Goal: Contribute content

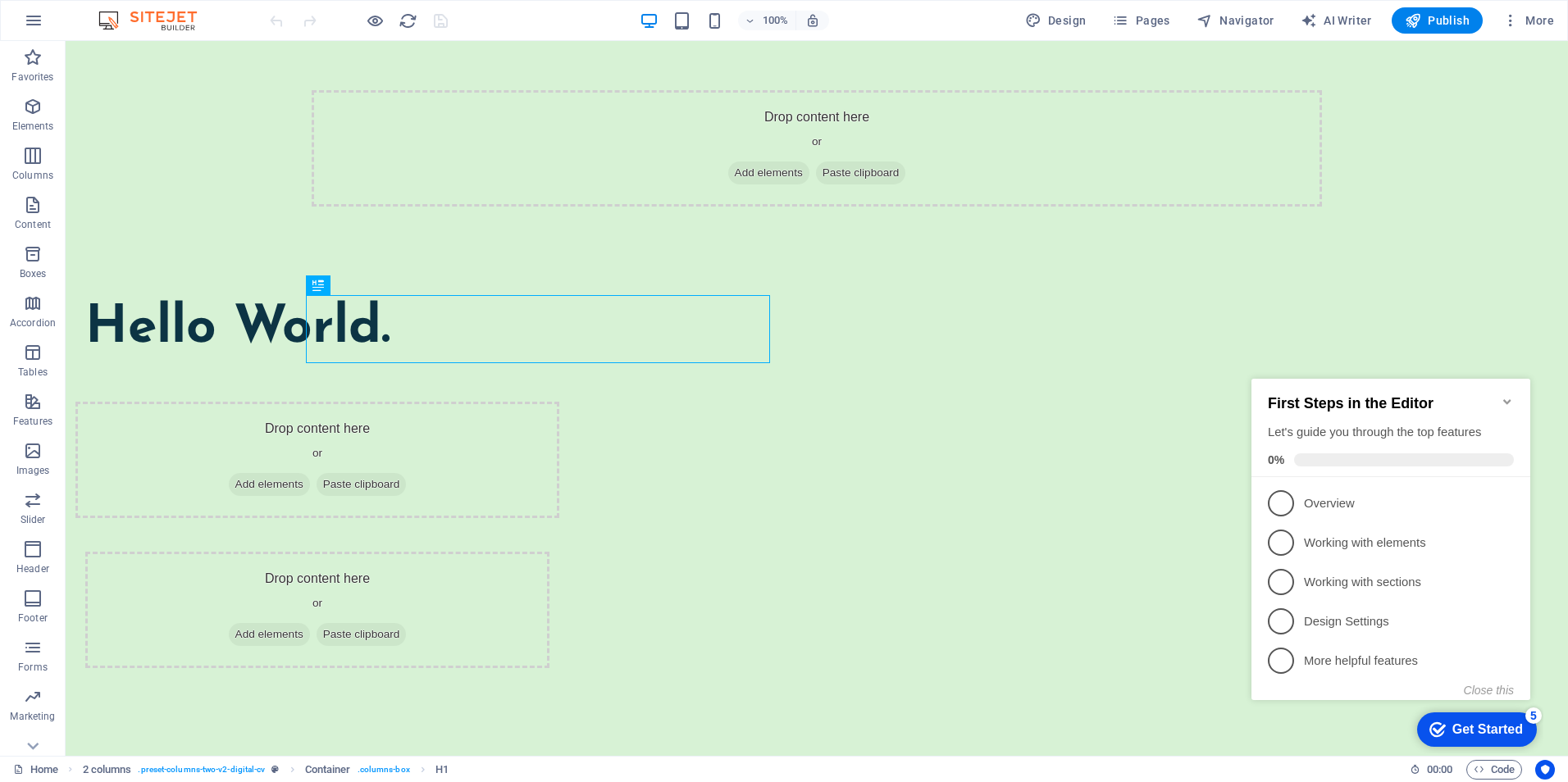
click at [1507, 395] on icon "Minimize checklist" at bounding box center [1507, 401] width 13 height 13
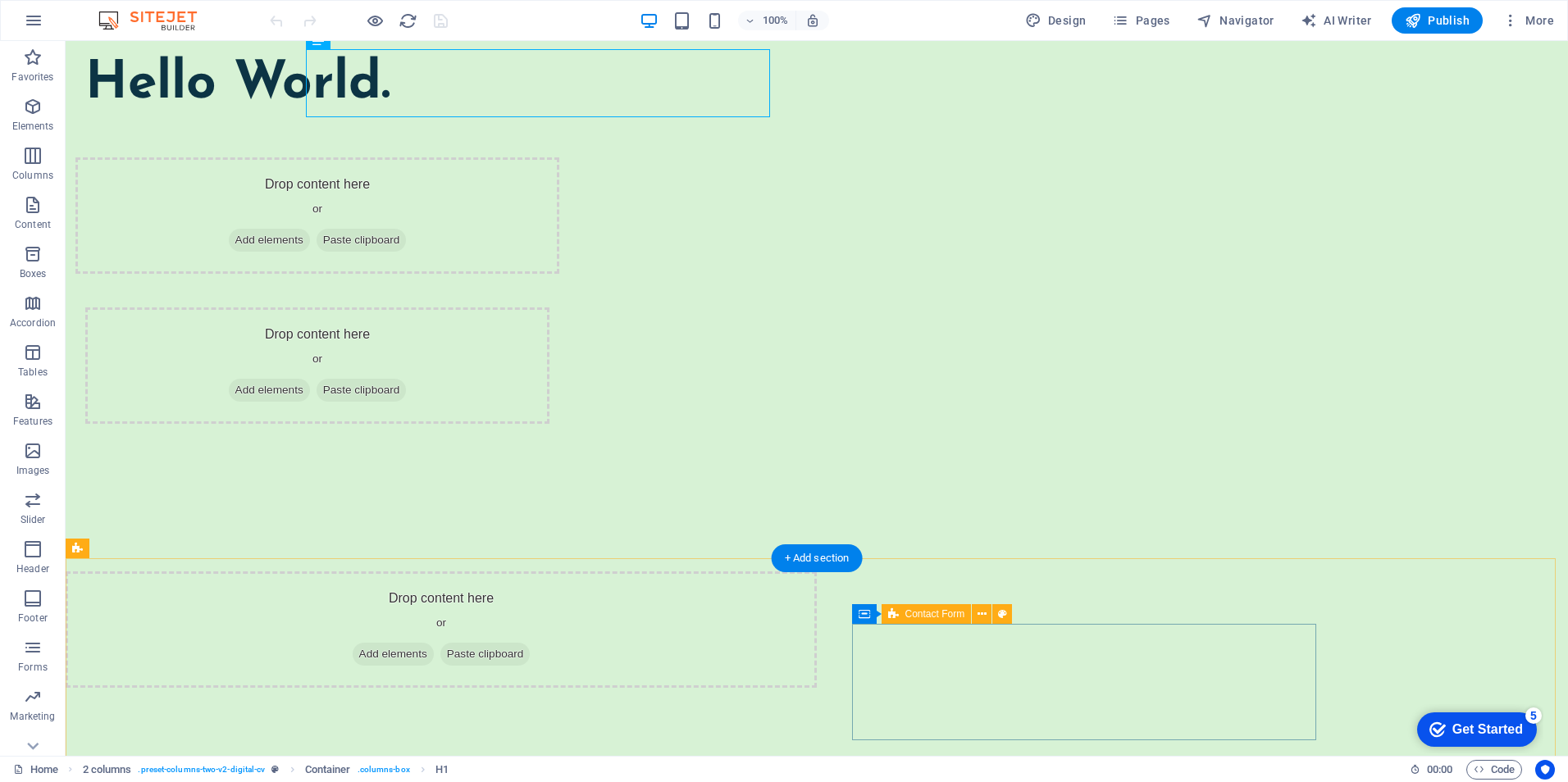
scroll to position [246, 0]
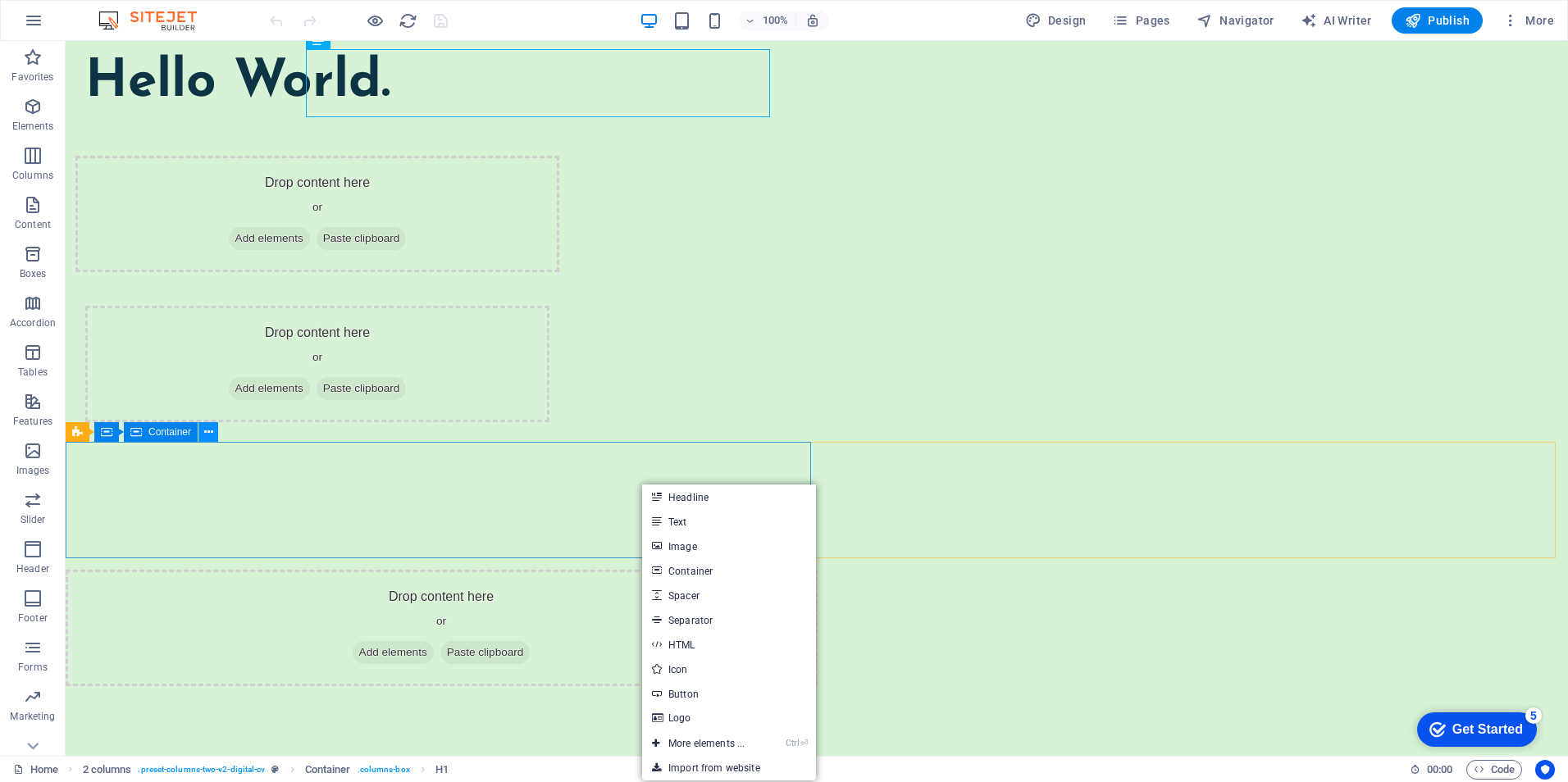
click at [206, 430] on icon at bounding box center [209, 432] width 9 height 17
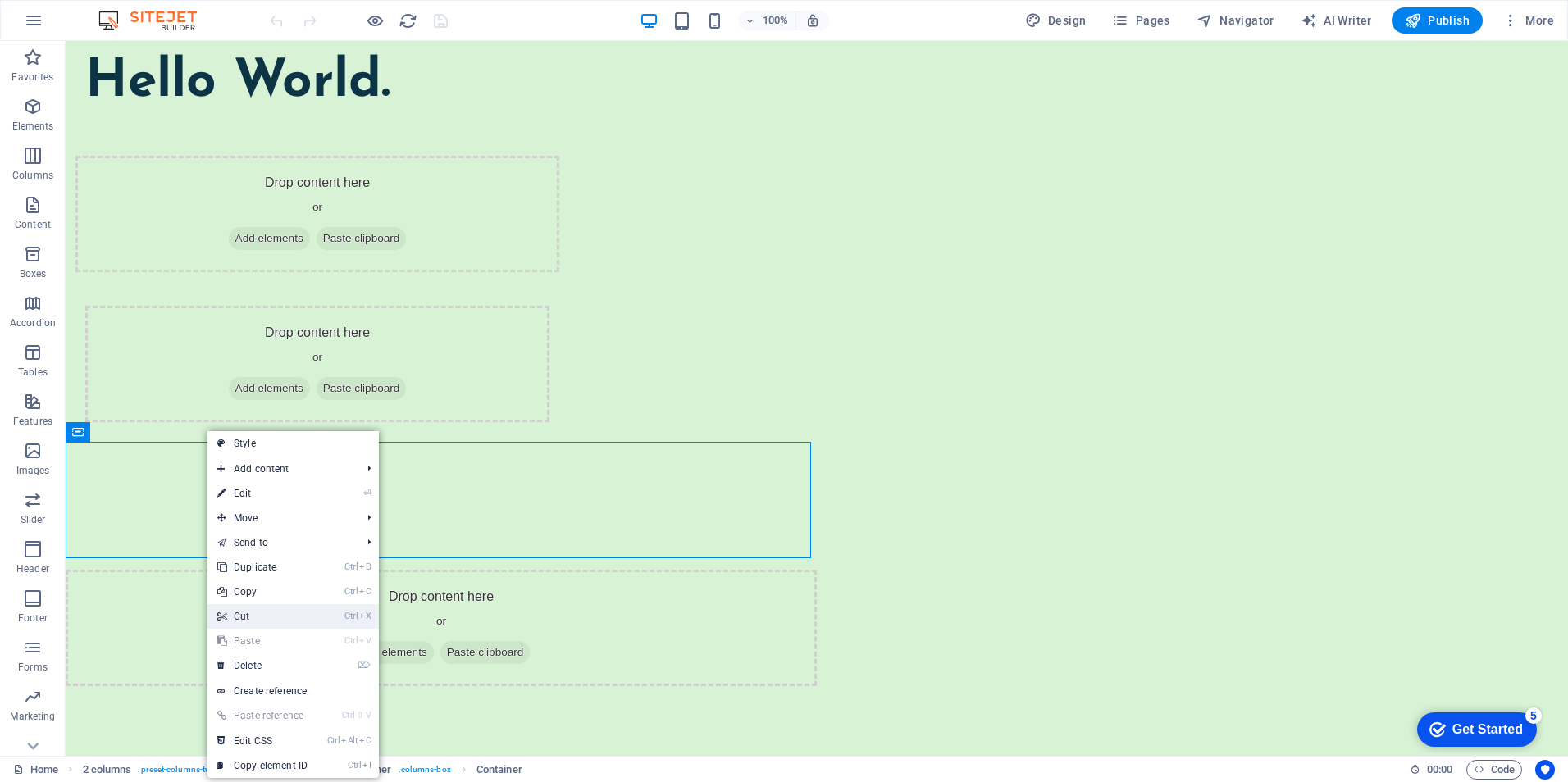
click at [257, 618] on link "Ctrl X Cut" at bounding box center [263, 616] width 110 height 24
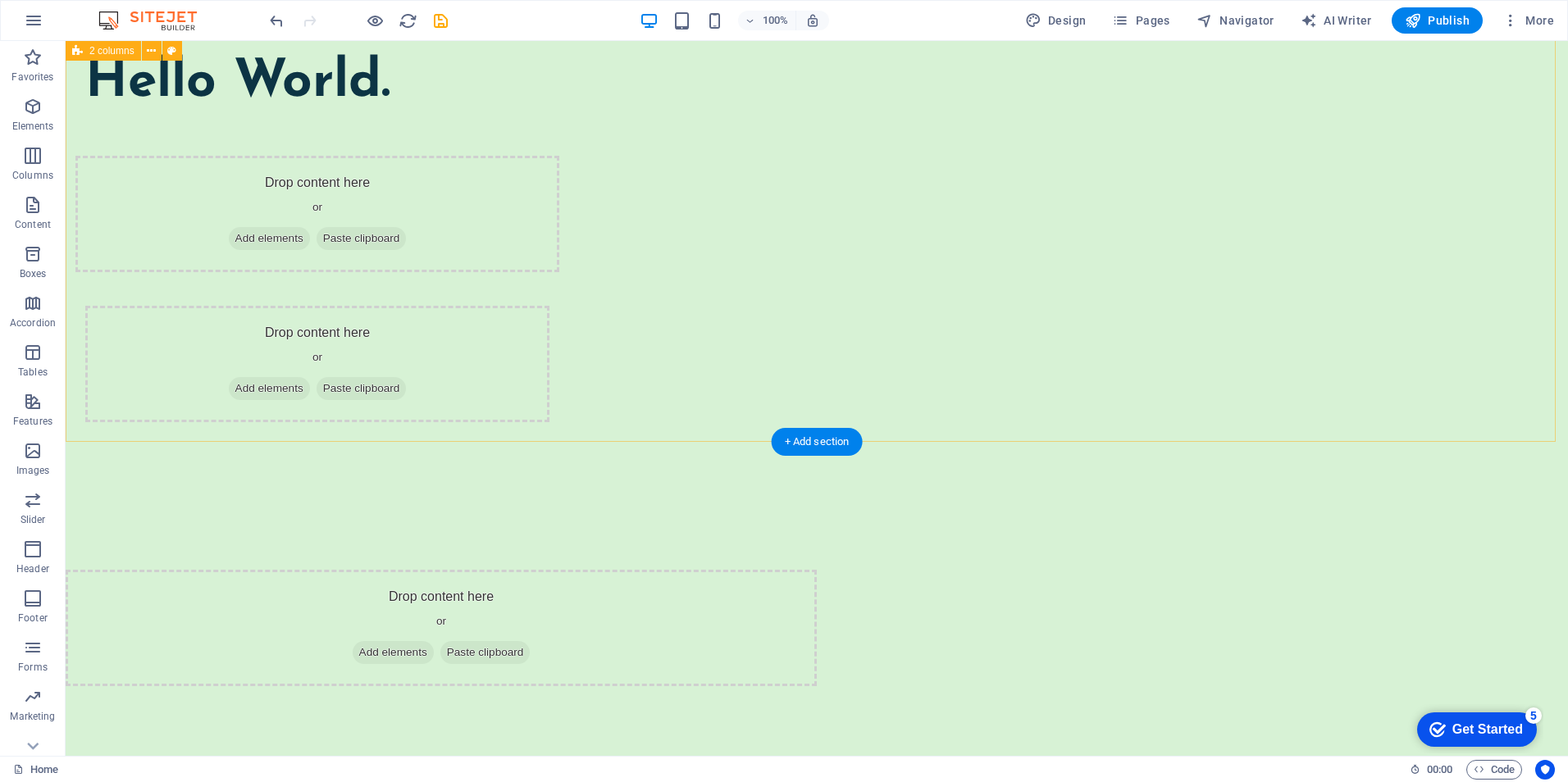
scroll to position [0, 0]
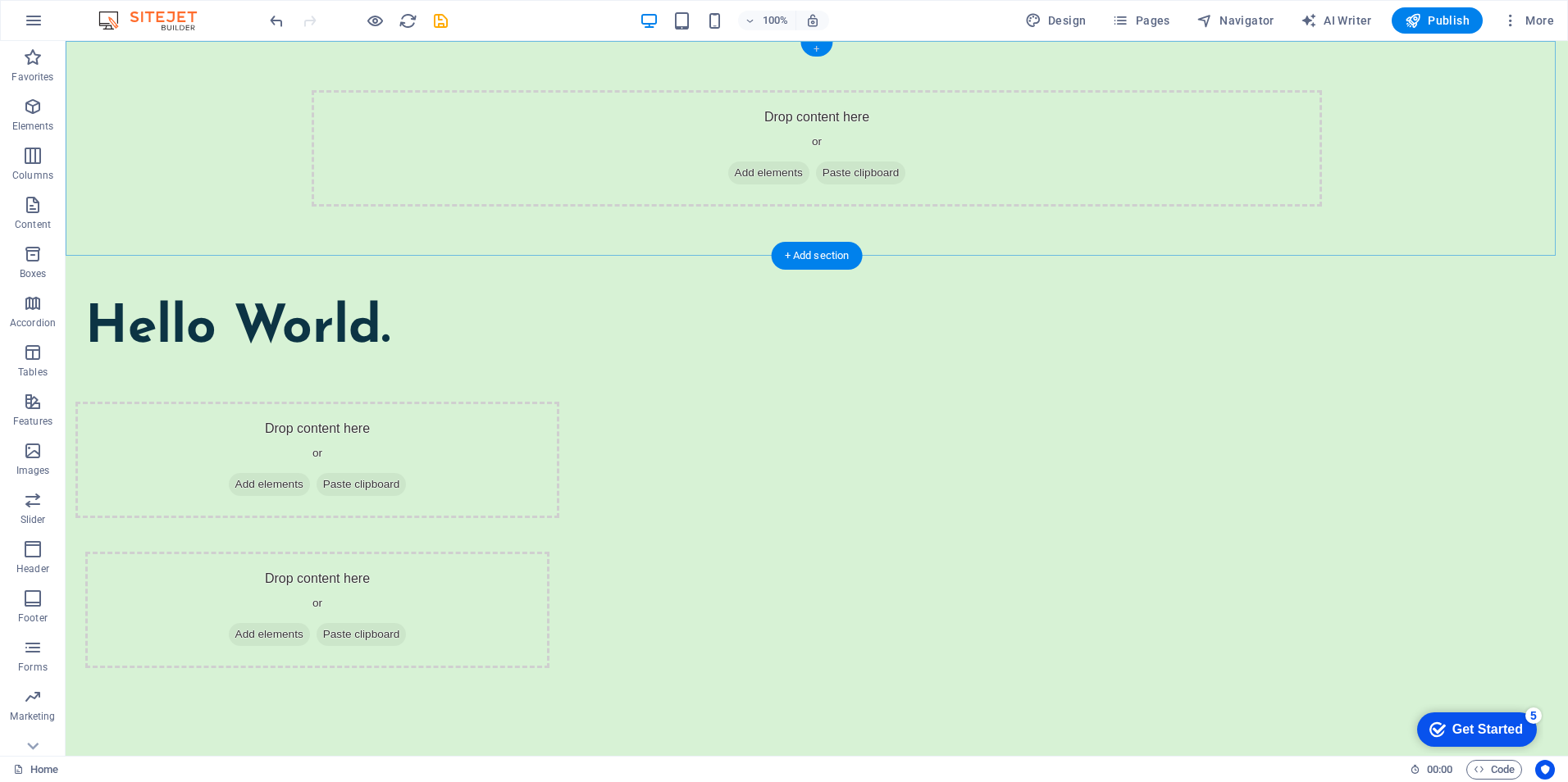
click at [814, 48] on div "+" at bounding box center [816, 49] width 32 height 14
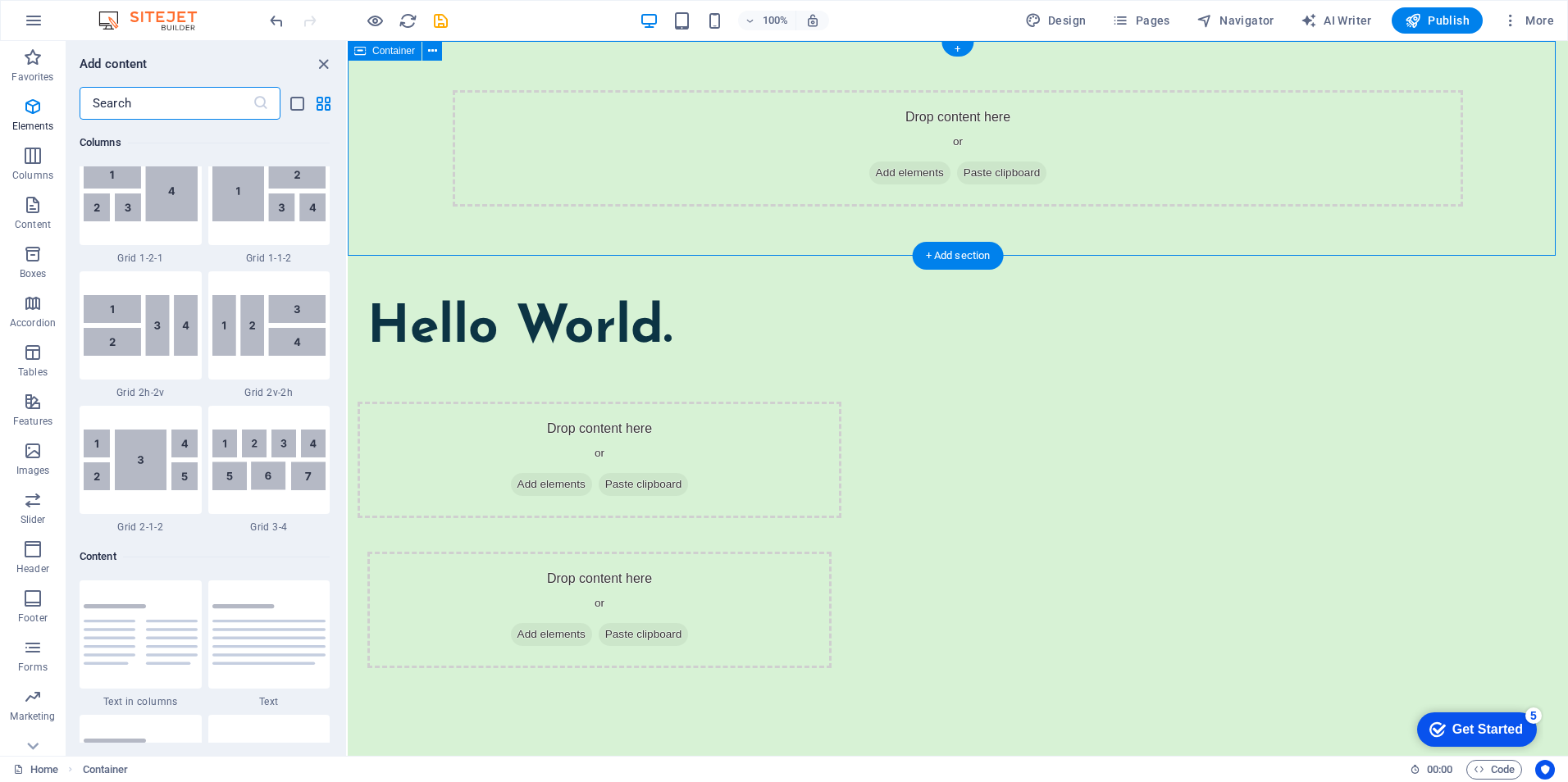
scroll to position [2869, 0]
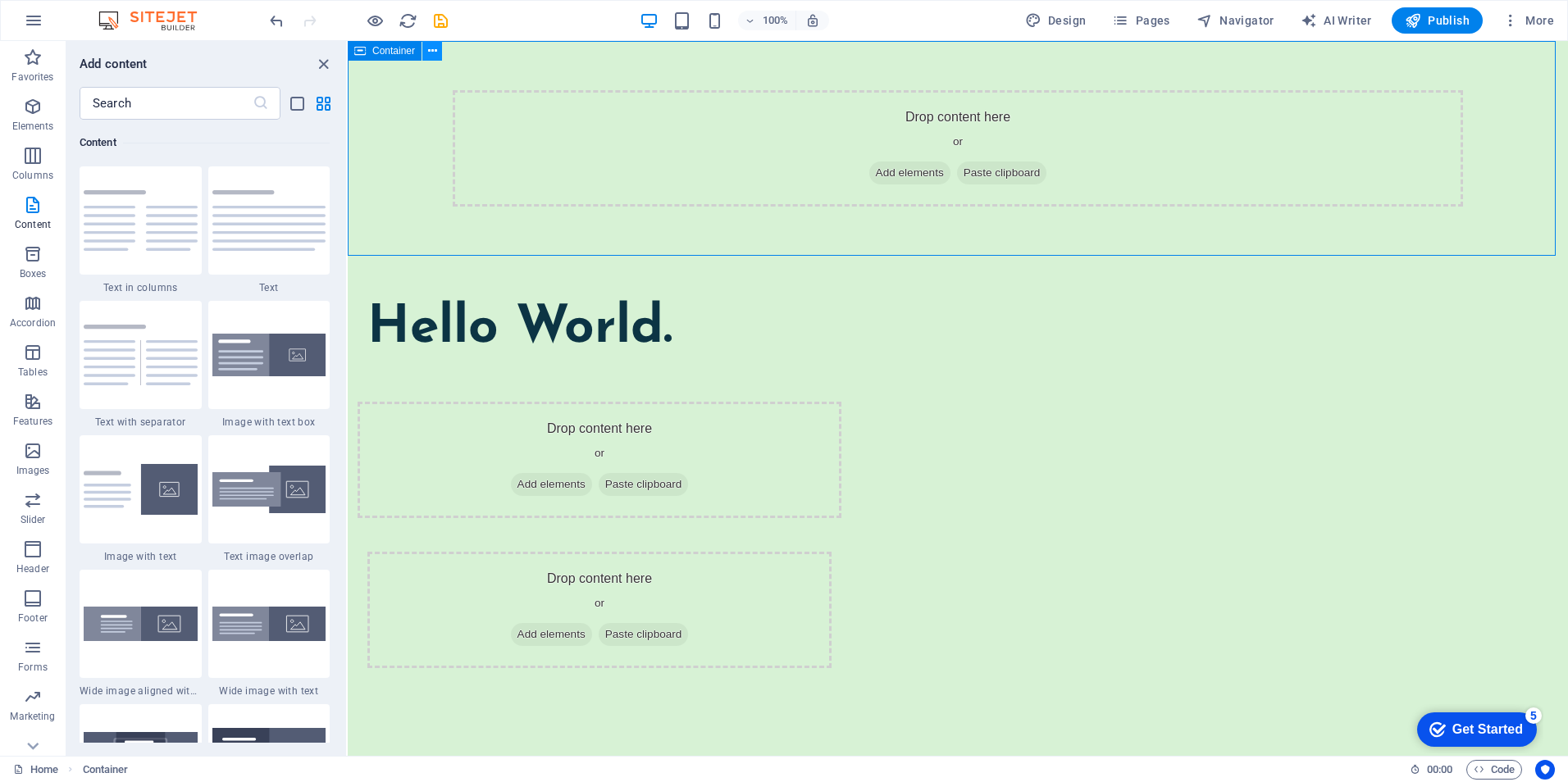
click at [433, 45] on icon at bounding box center [433, 51] width 9 height 17
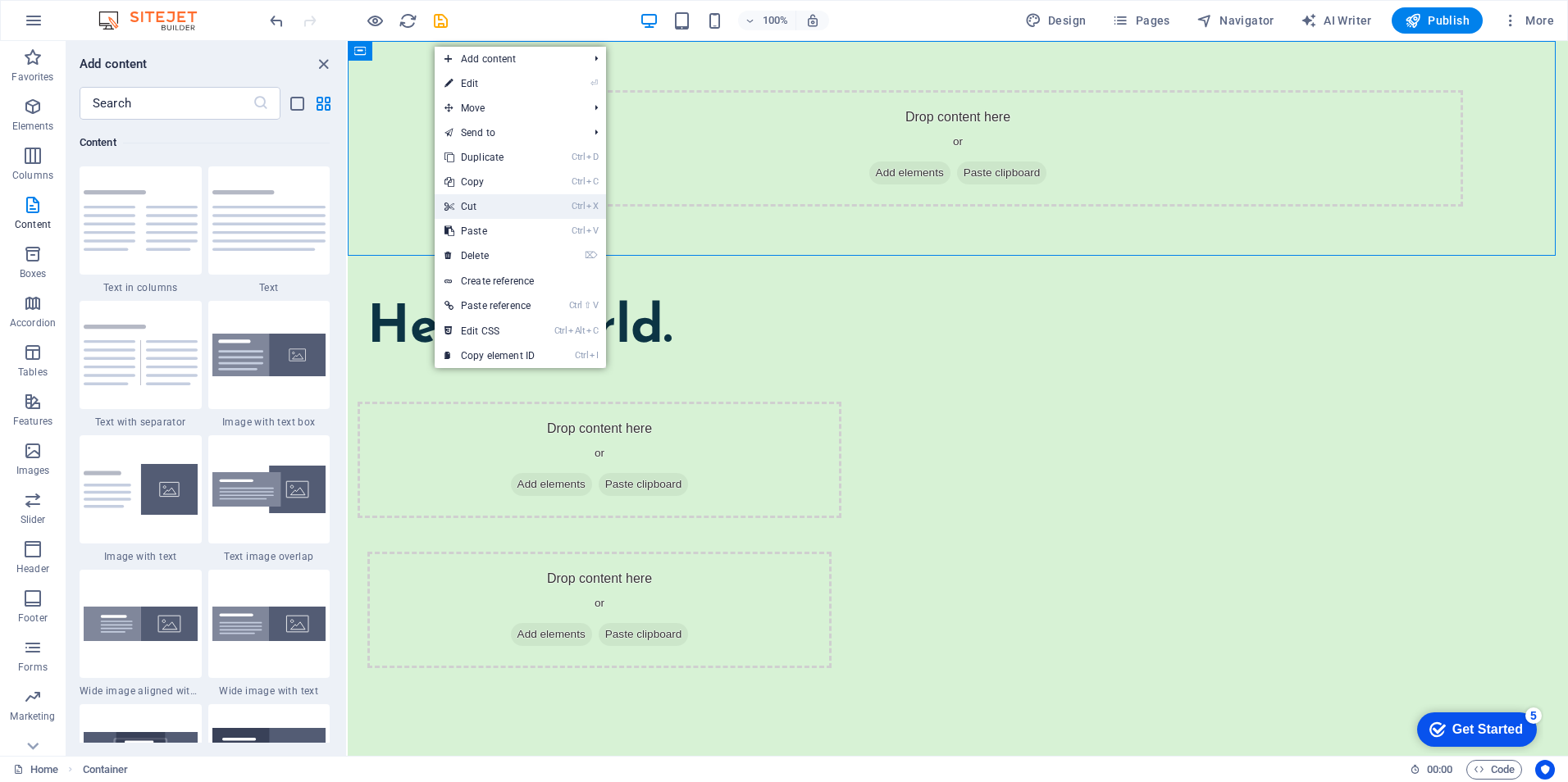
click at [497, 209] on link "Ctrl X Cut" at bounding box center [489, 206] width 110 height 24
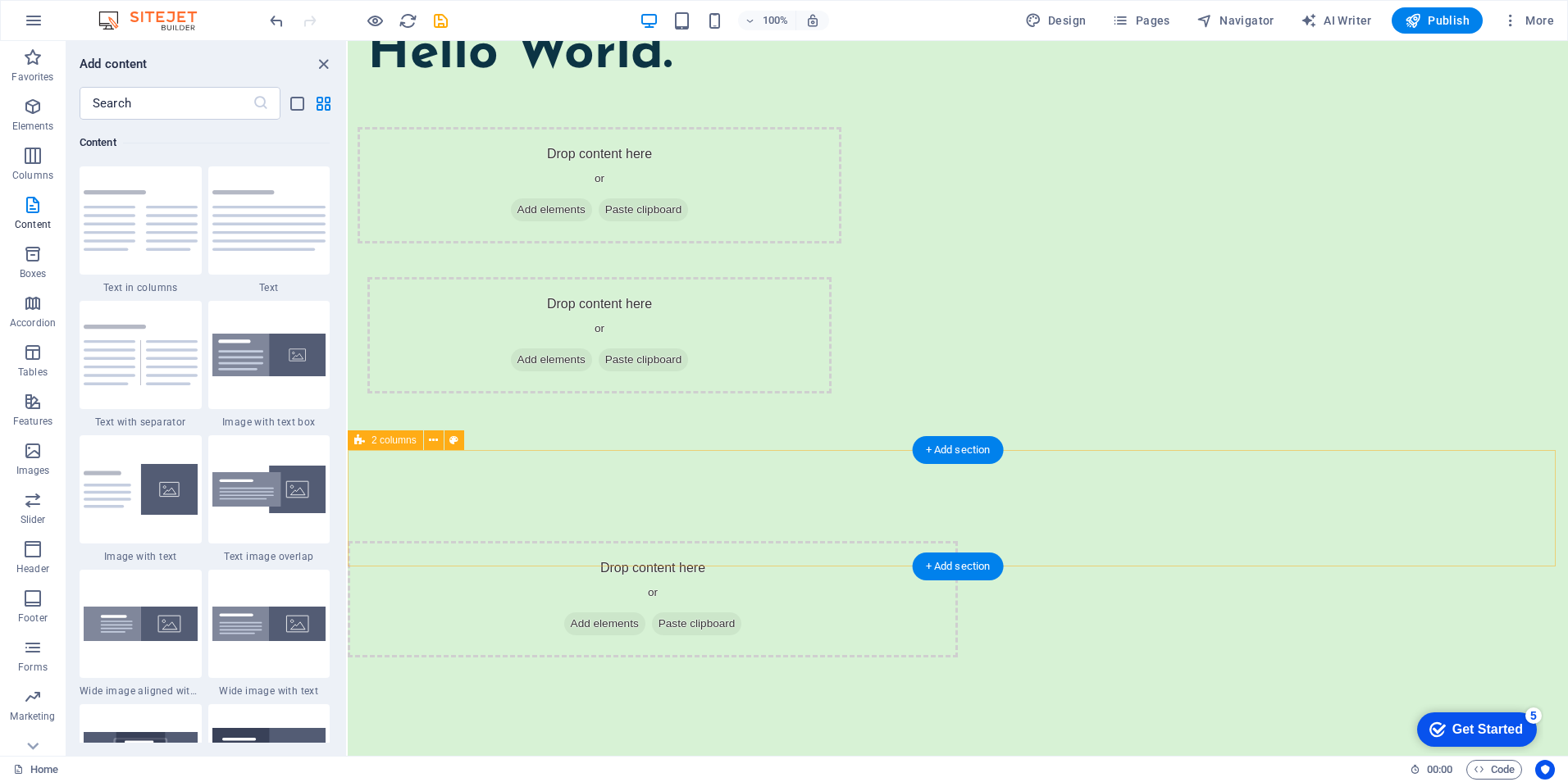
scroll to position [82, 0]
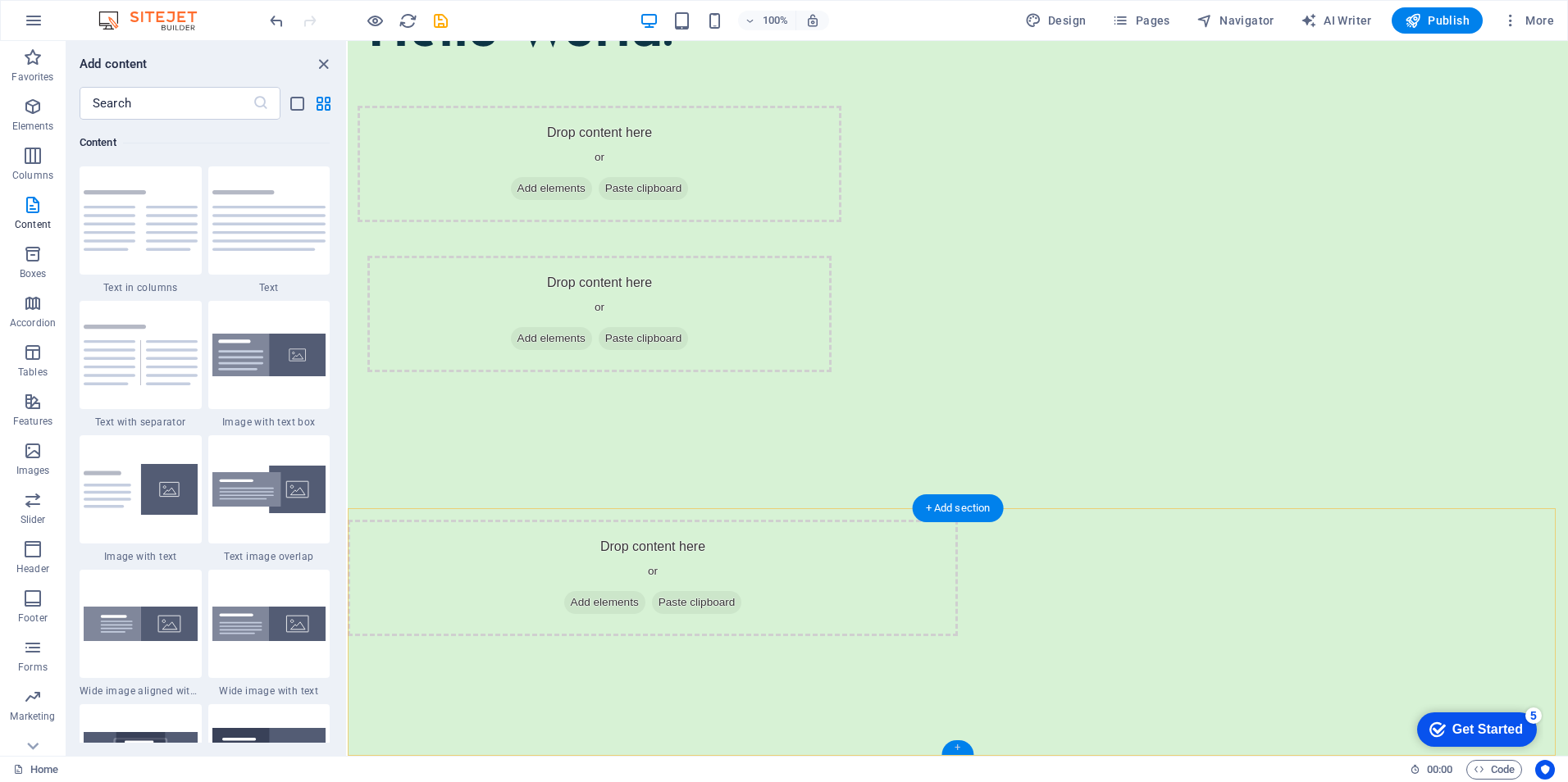
click at [959, 747] on div "+" at bounding box center [958, 748] width 32 height 14
drag, startPoint x: 1305, startPoint y: 787, endPoint x: 876, endPoint y: 672, distance: 444.1
click at [876, 672] on div "Drop content here or Add elements Paste clipboard" at bounding box center [958, 786] width 1220 height 302
click at [955, 742] on div "+" at bounding box center [958, 748] width 32 height 14
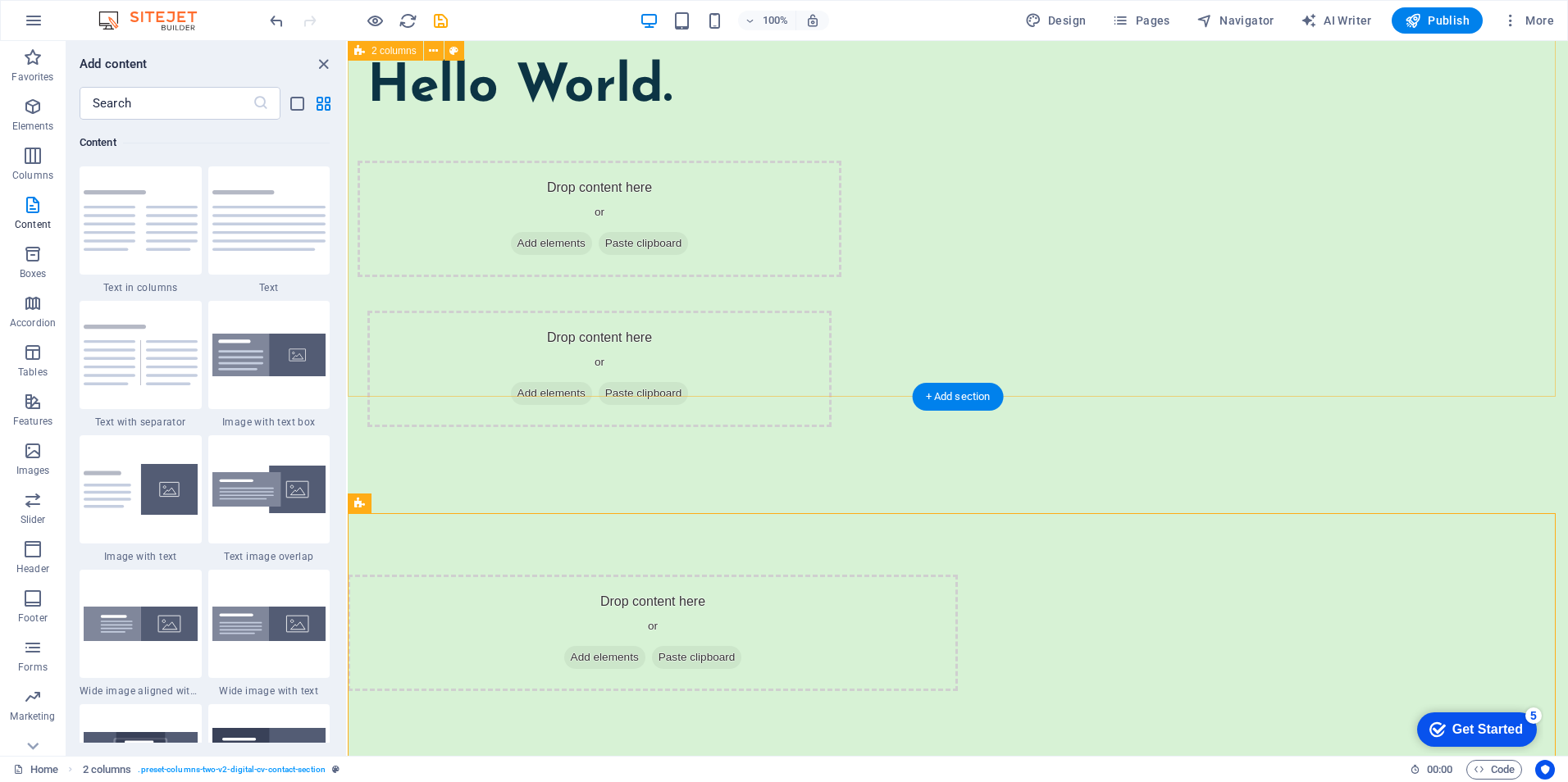
scroll to position [0, 0]
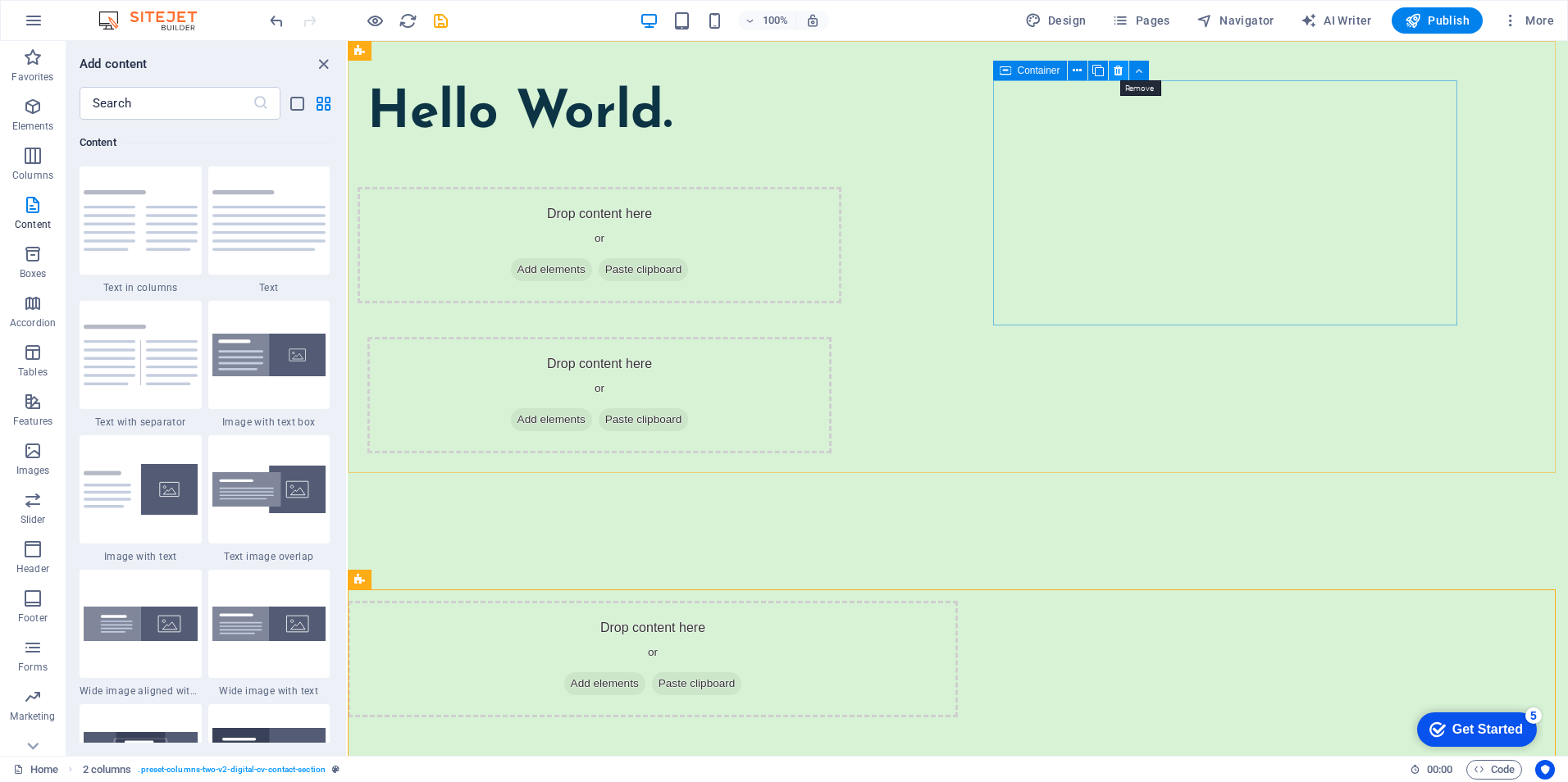
click at [1120, 67] on icon at bounding box center [1118, 71] width 9 height 17
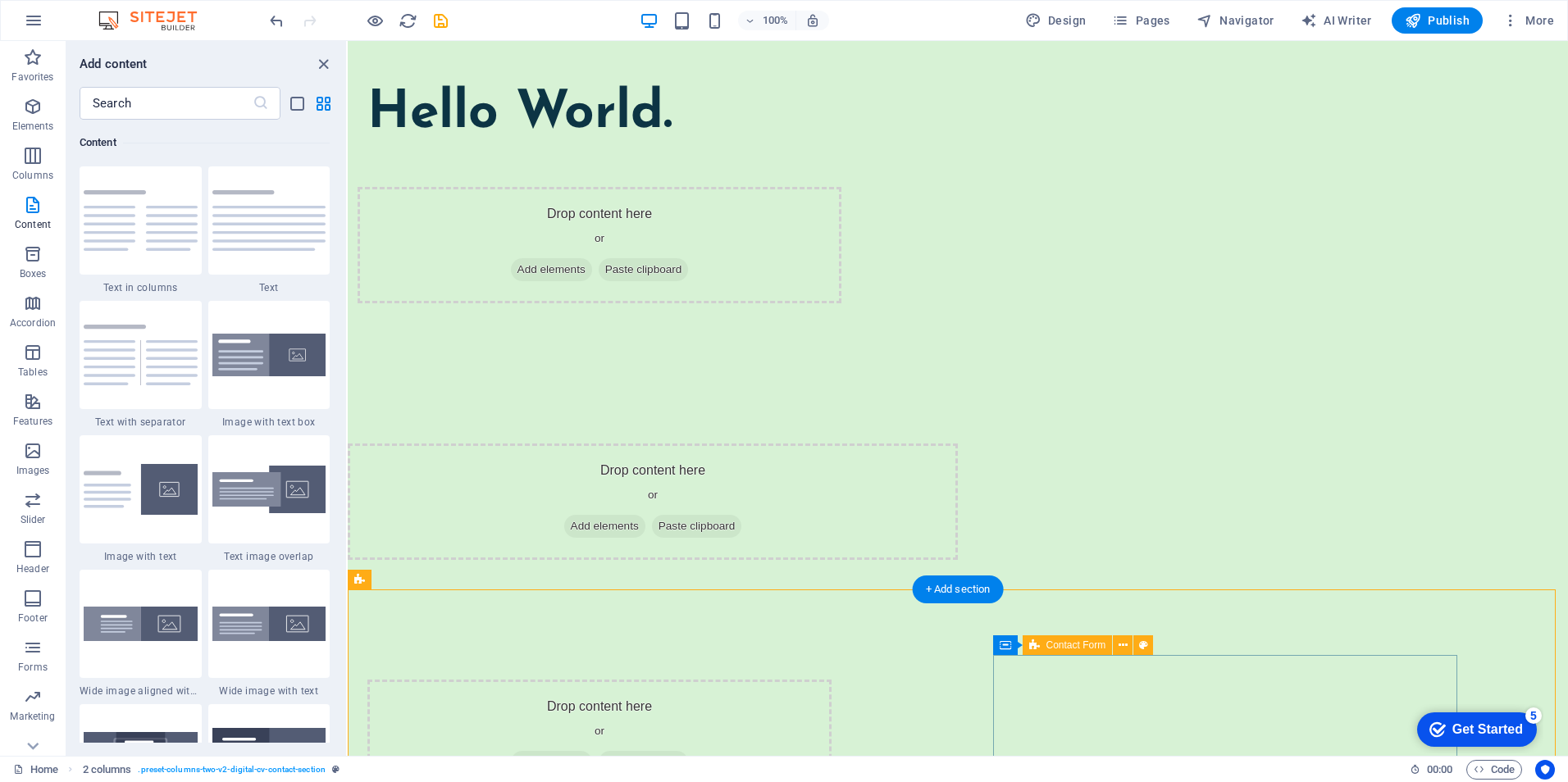
click at [831, 687] on div "Drop content here or Add elements Paste clipboard" at bounding box center [599, 738] width 464 height 116
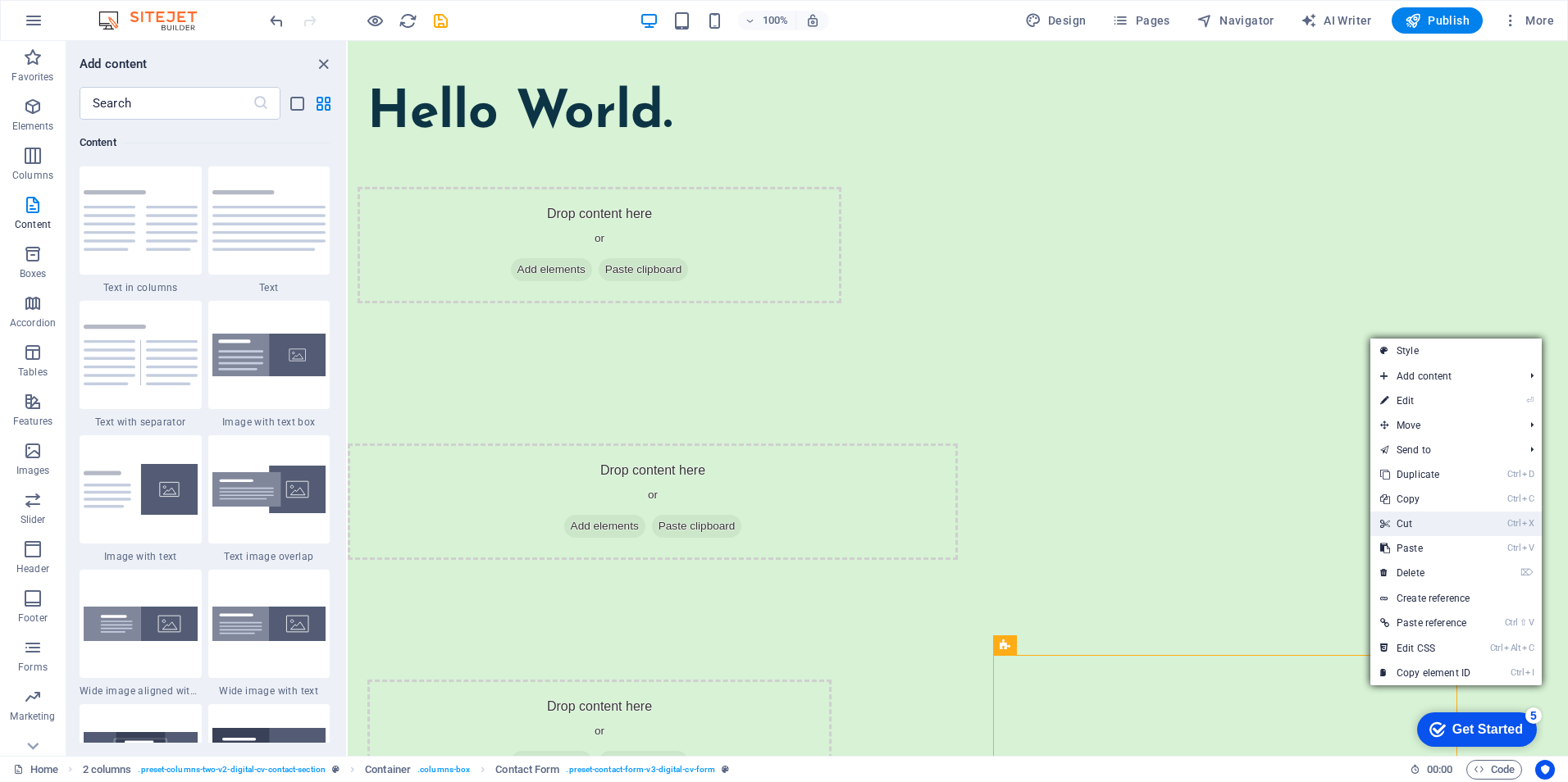
click at [1412, 528] on link "Ctrl X Cut" at bounding box center [1426, 523] width 110 height 24
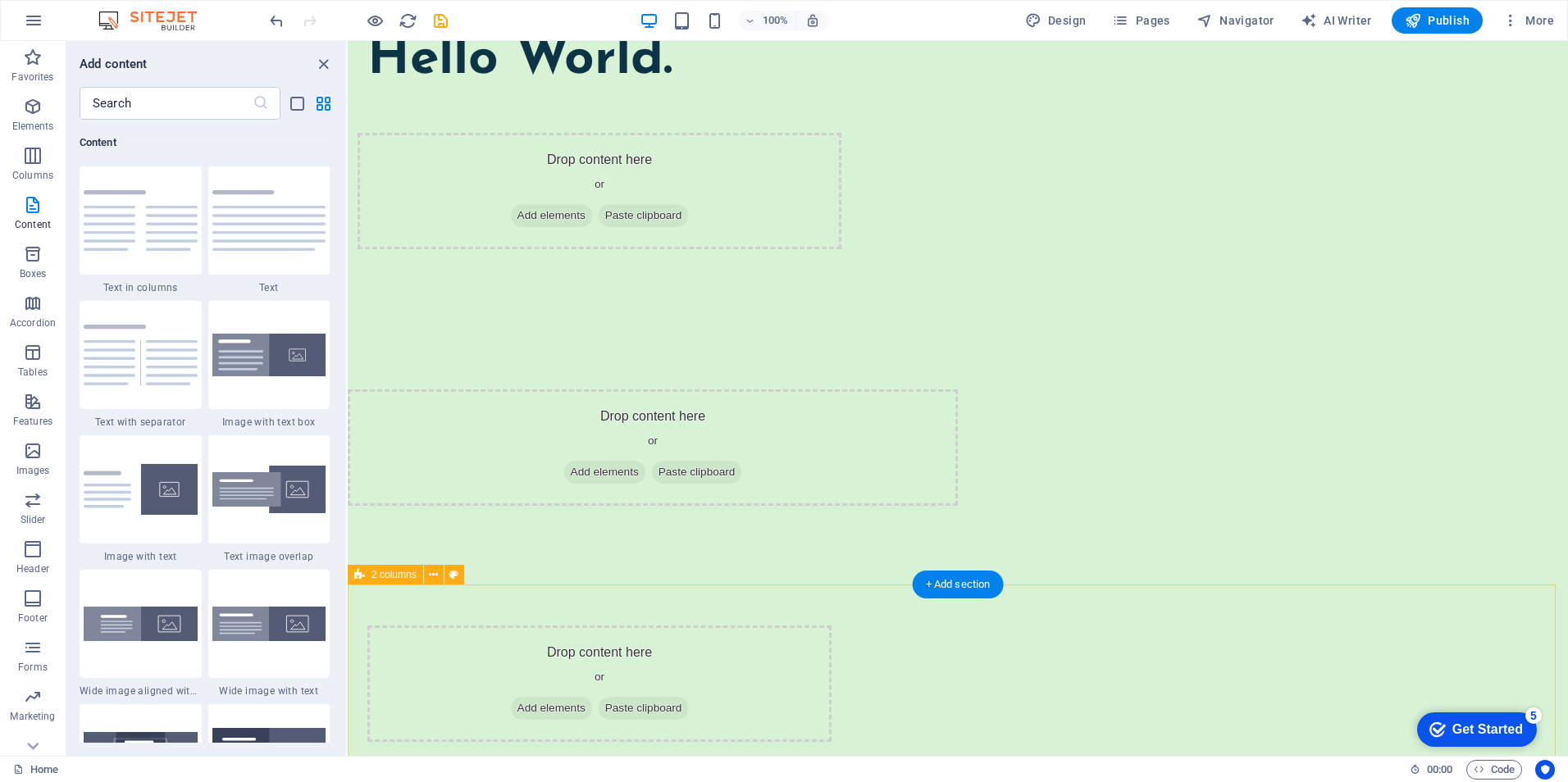
scroll to position [82, 0]
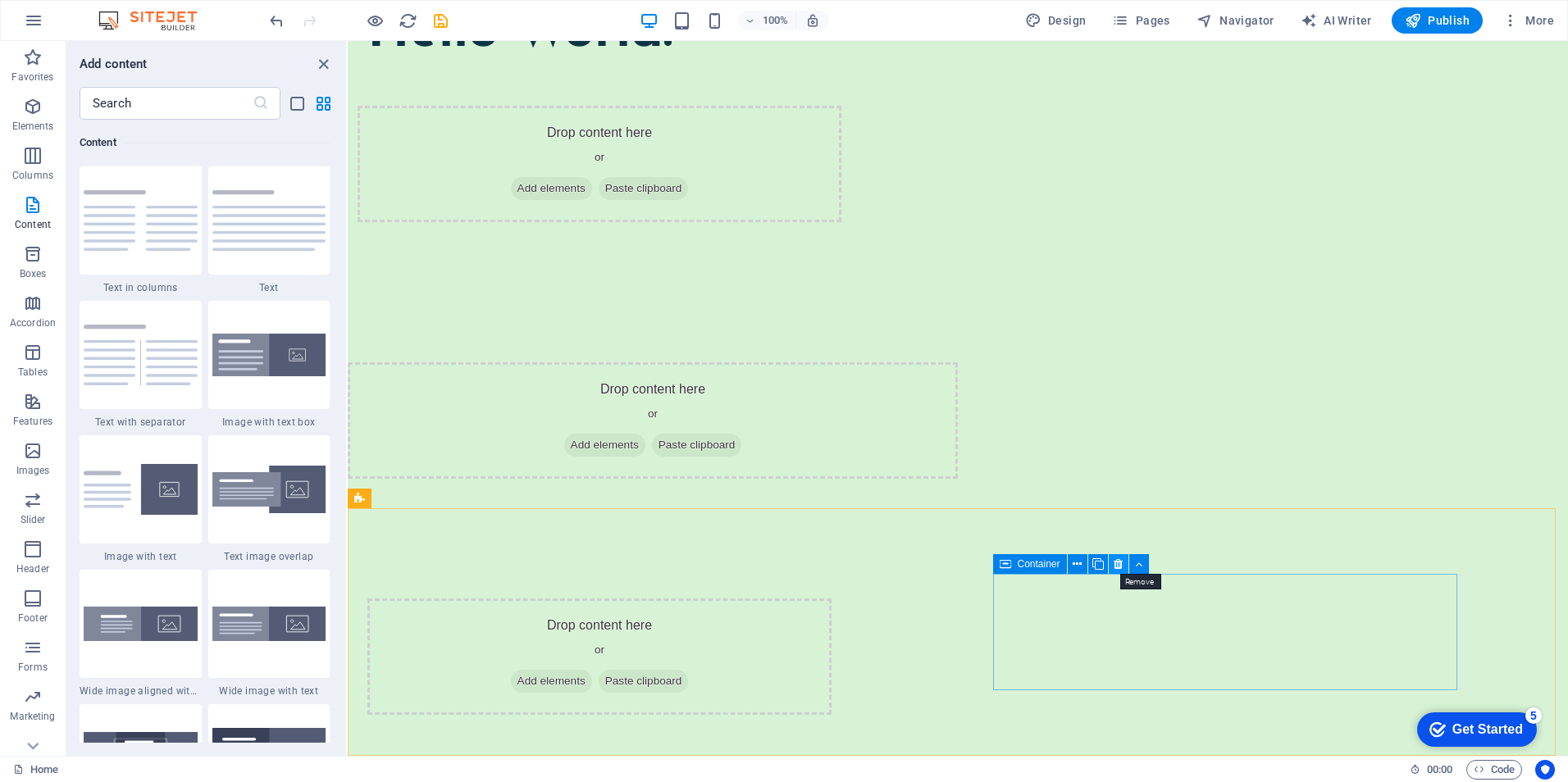
click at [1119, 564] on icon at bounding box center [1118, 564] width 9 height 17
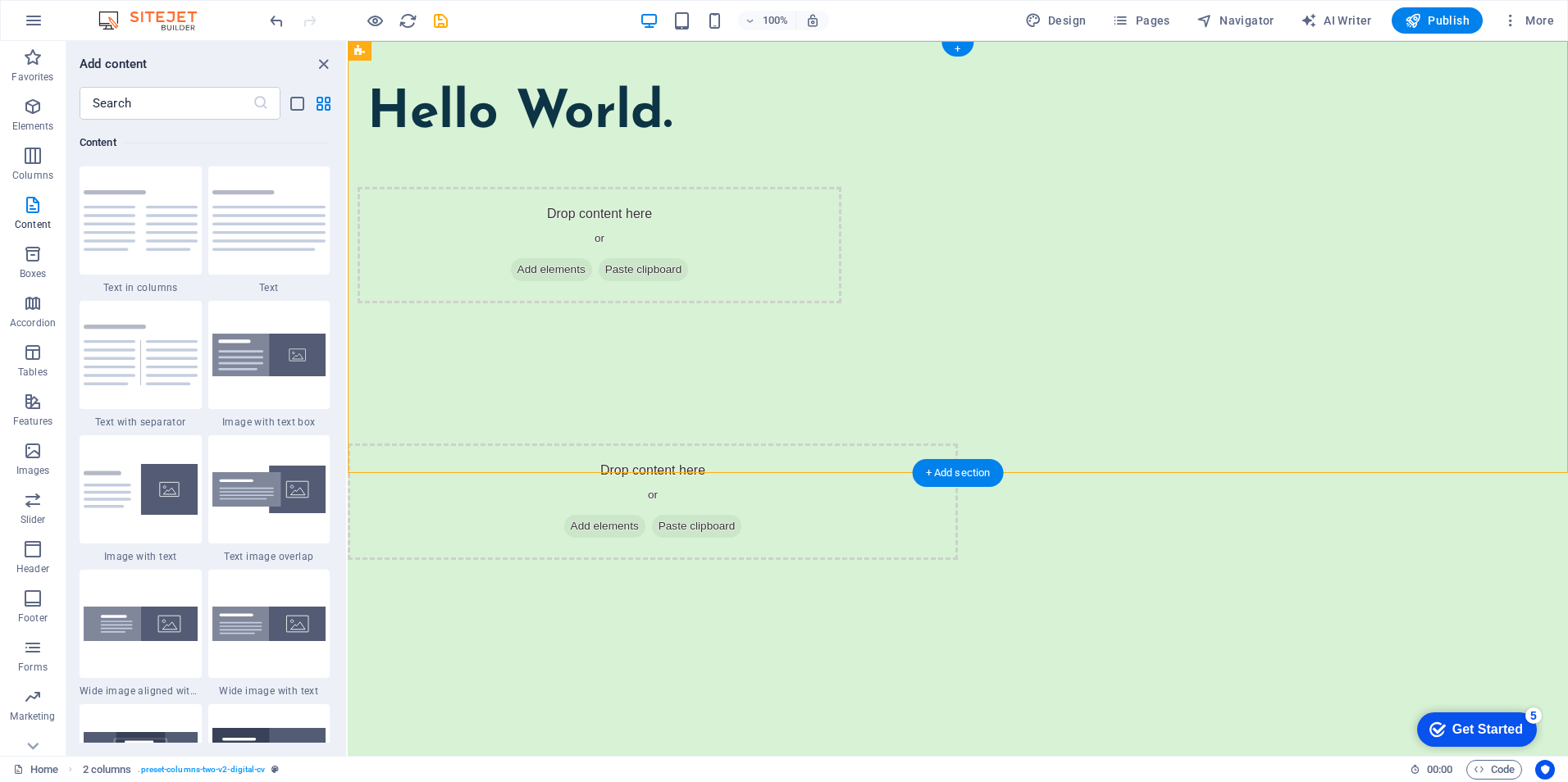
drag, startPoint x: 628, startPoint y: 243, endPoint x: 770, endPoint y: 247, distance: 142.1
click at [770, 247] on div "Hello World. Drop content here or Add elements Paste clipboard" at bounding box center [599, 188] width 464 height 216
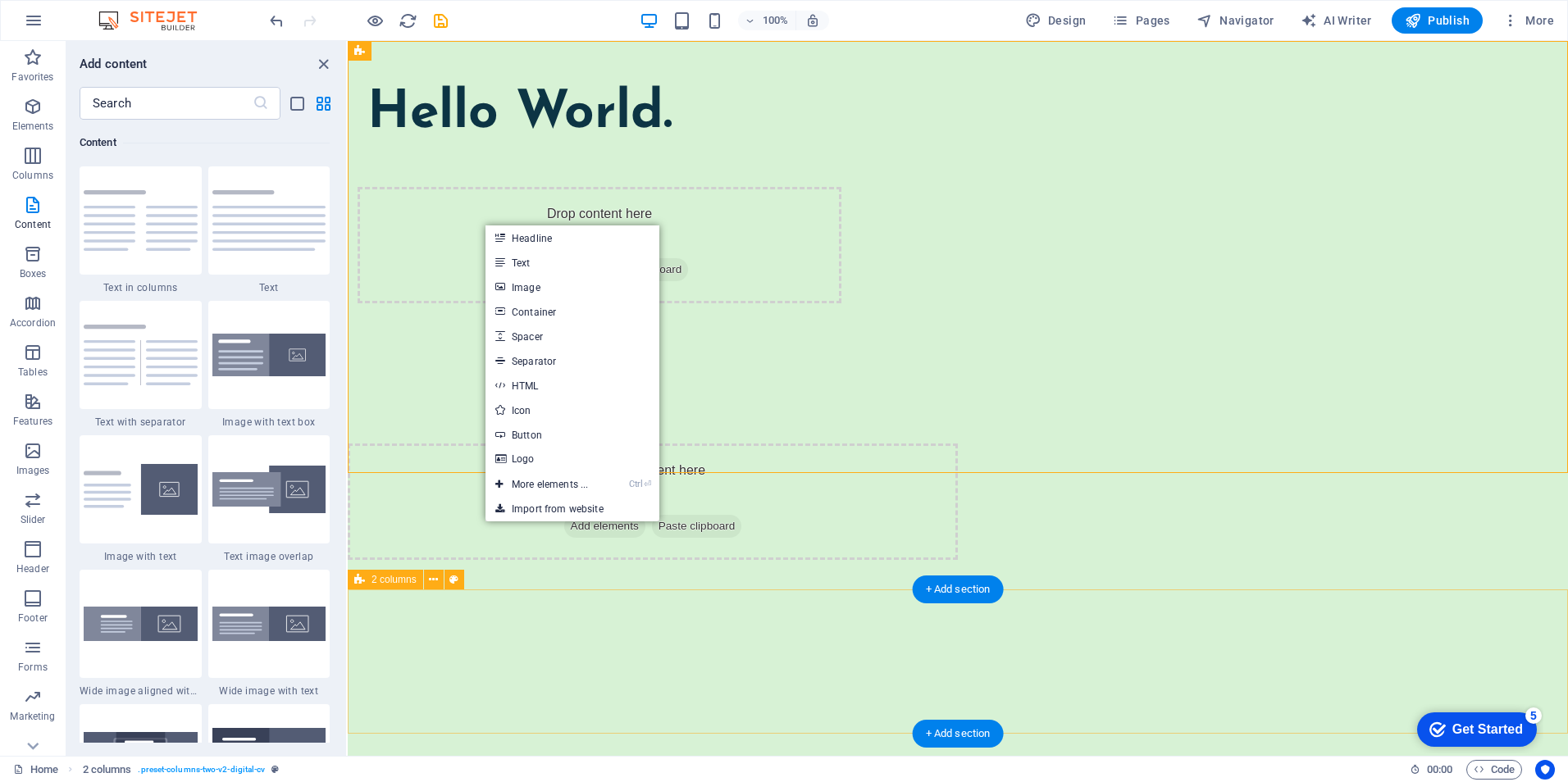
click at [1275, 604] on div at bounding box center [958, 632] width 1220 height 144
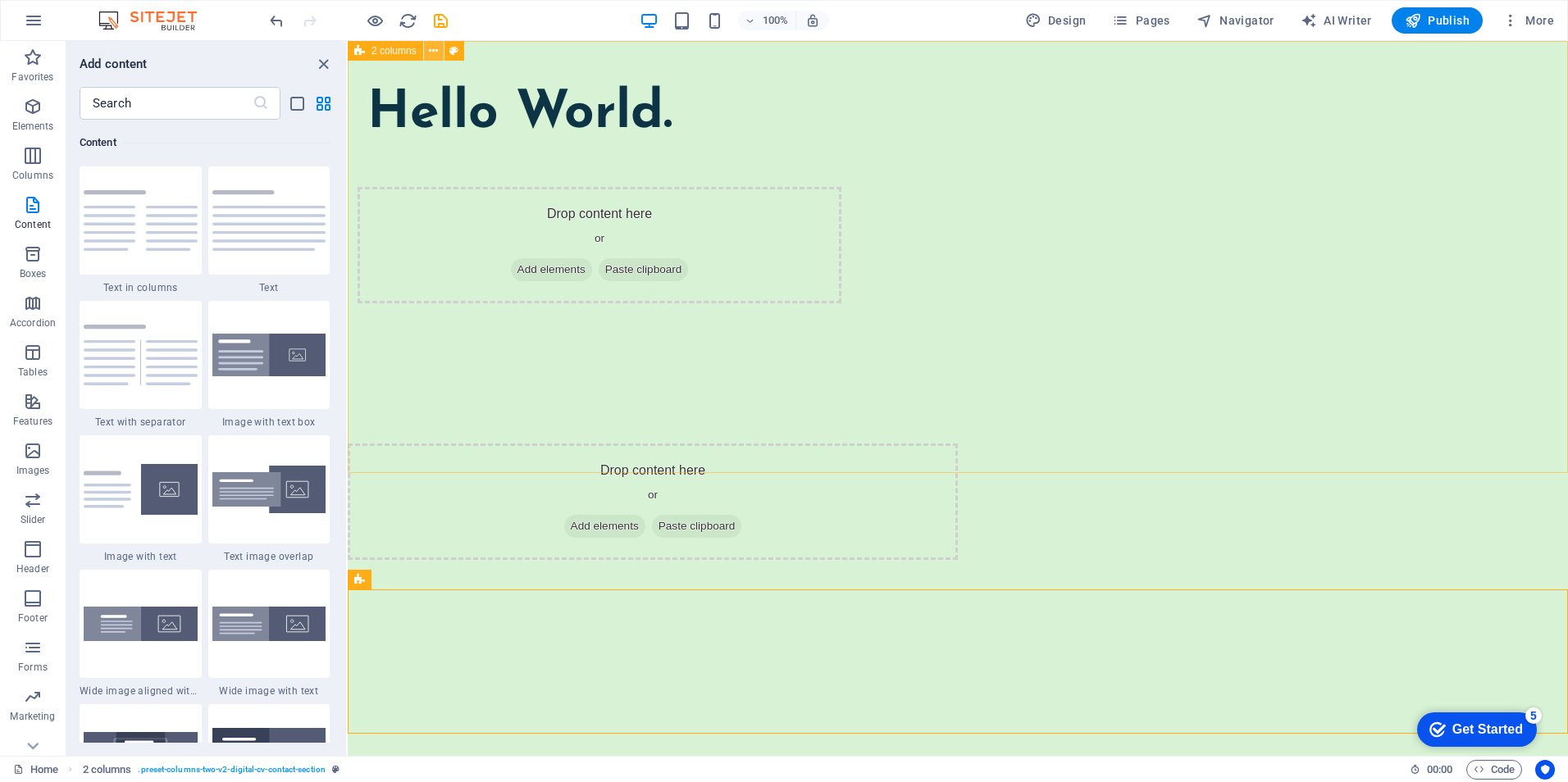
click at [436, 50] on icon at bounding box center [434, 51] width 9 height 17
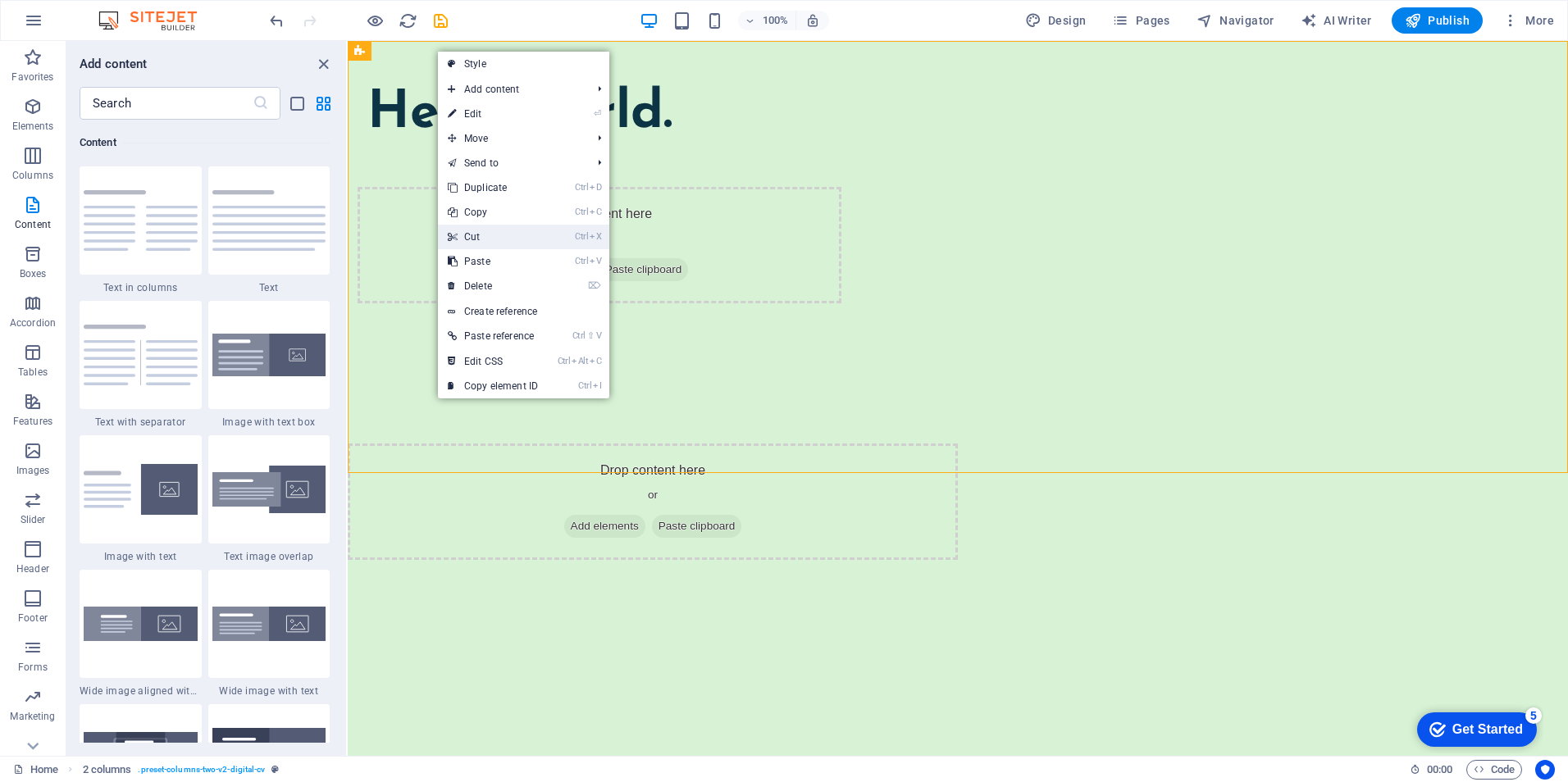
click at [498, 237] on link "Ctrl X Cut" at bounding box center [493, 236] width 110 height 24
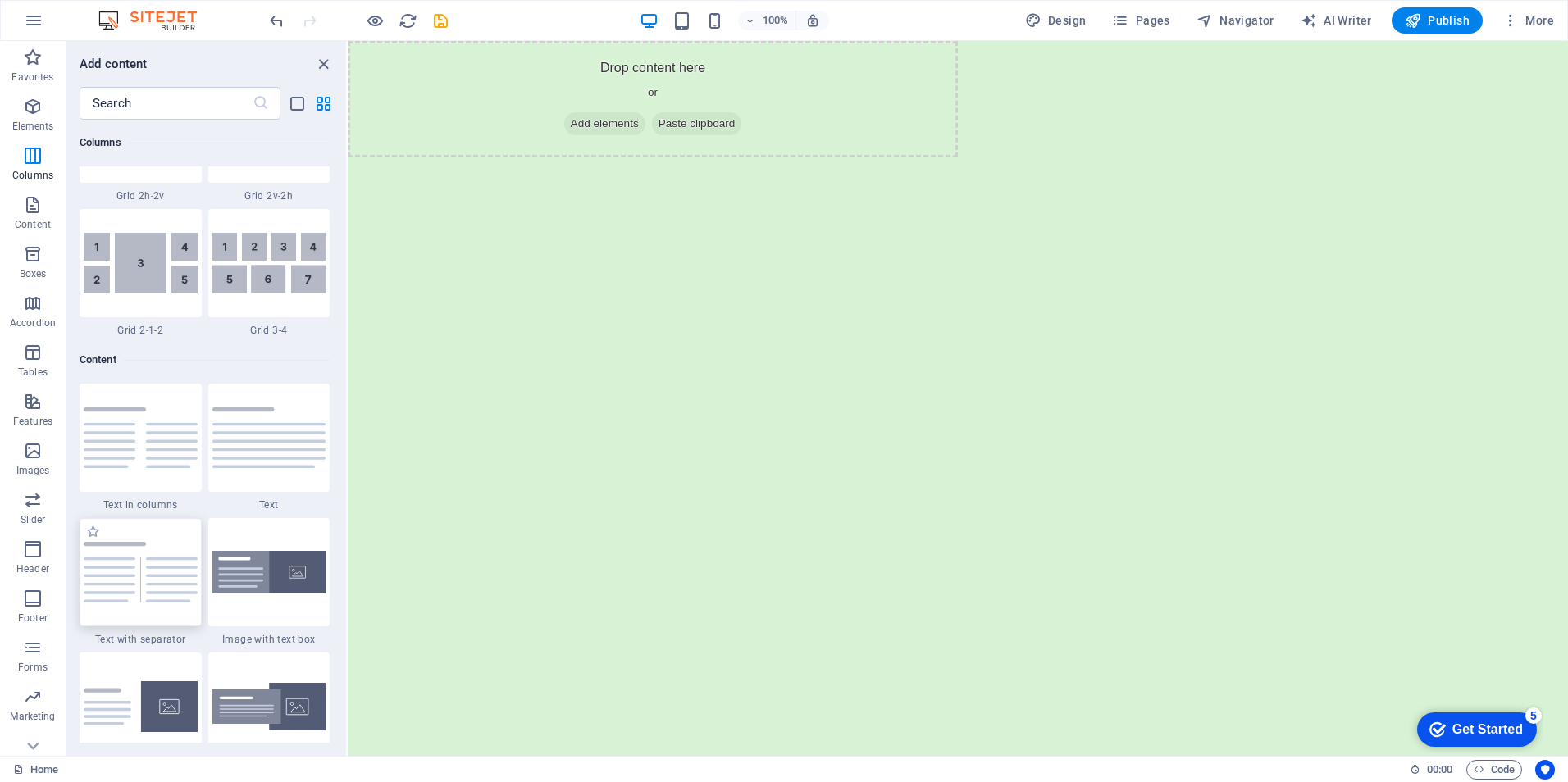
scroll to position [2623, 0]
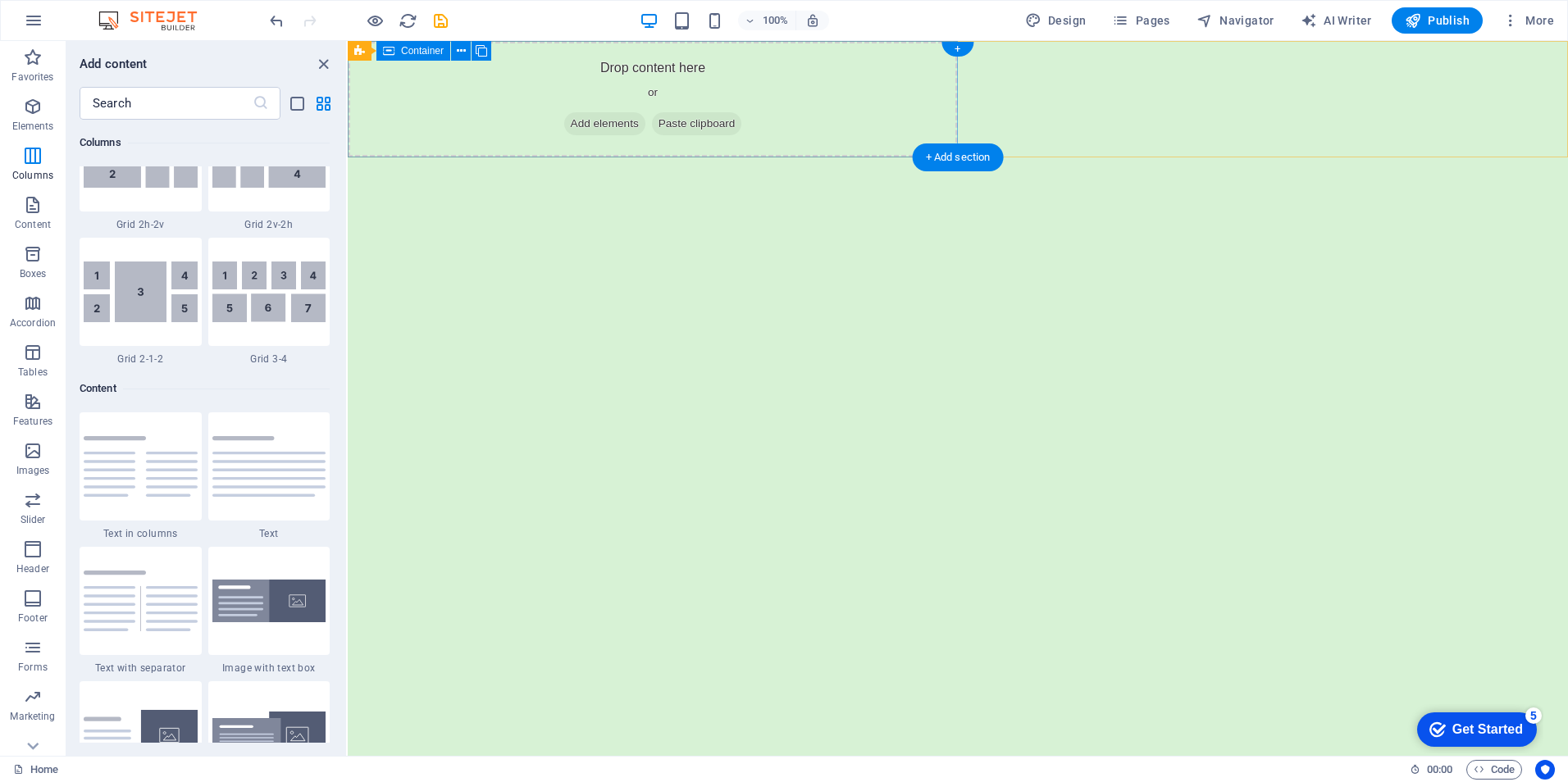
click at [597, 119] on span "Add elements" at bounding box center [605, 124] width 82 height 23
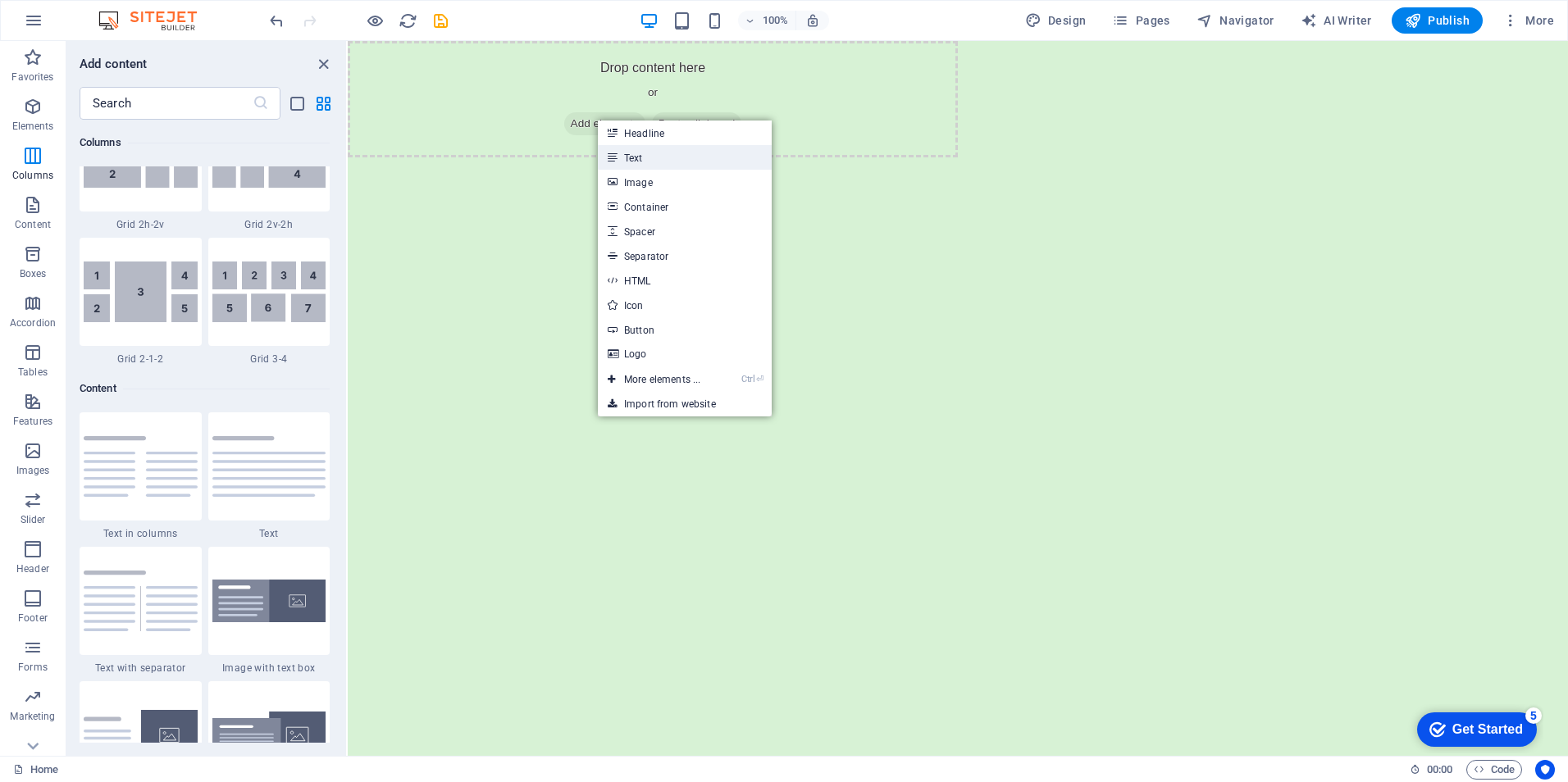
click at [640, 162] on link "Text" at bounding box center [685, 157] width 174 height 24
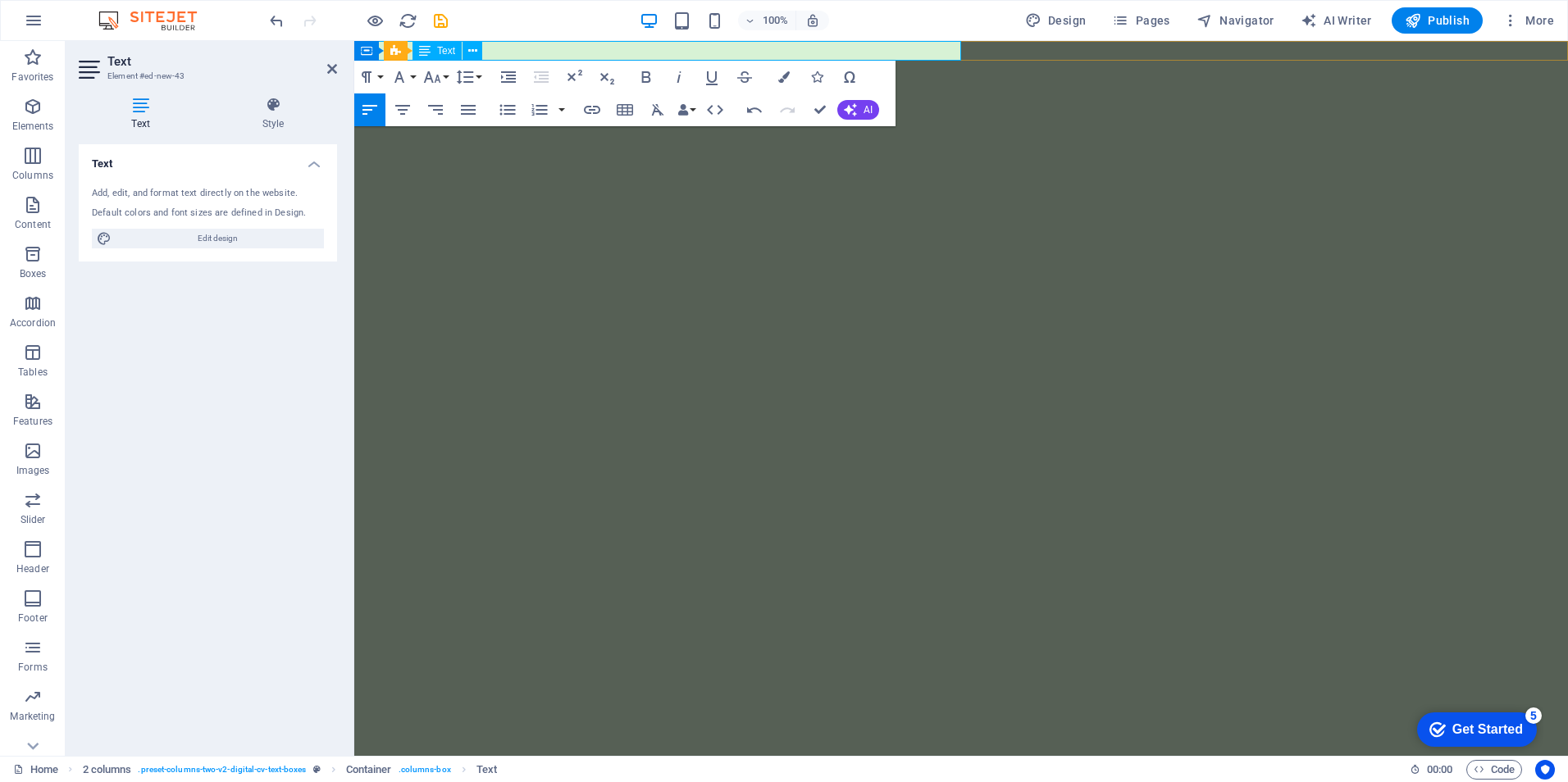
click at [509, 53] on p "He" at bounding box center [657, 51] width 607 height 20
click at [444, 53] on span "Text" at bounding box center [446, 50] width 18 height 10
click at [548, 155] on div at bounding box center [961, 133] width 1214 height 144
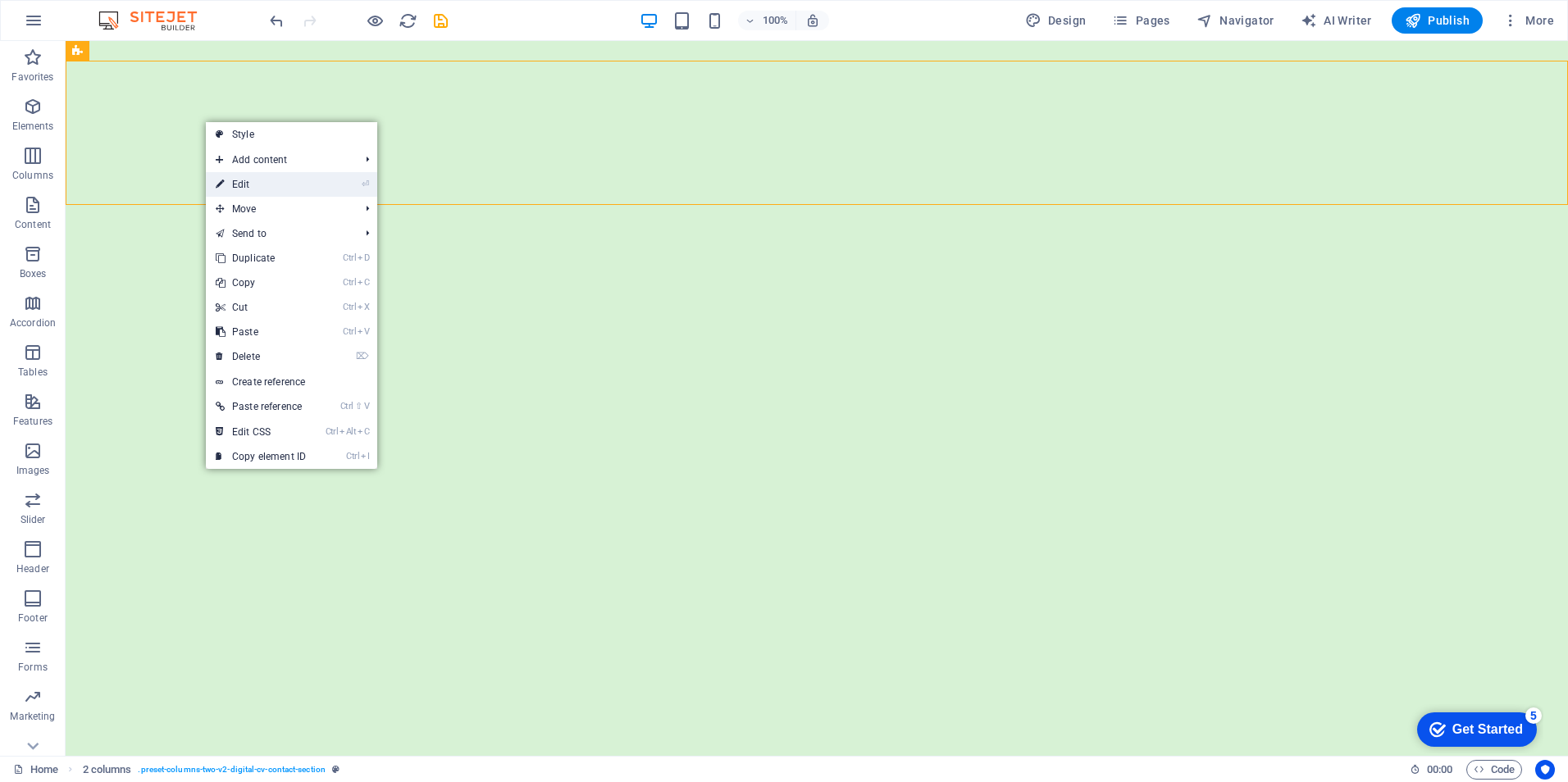
click at [250, 184] on link "⏎ Edit" at bounding box center [261, 184] width 110 height 24
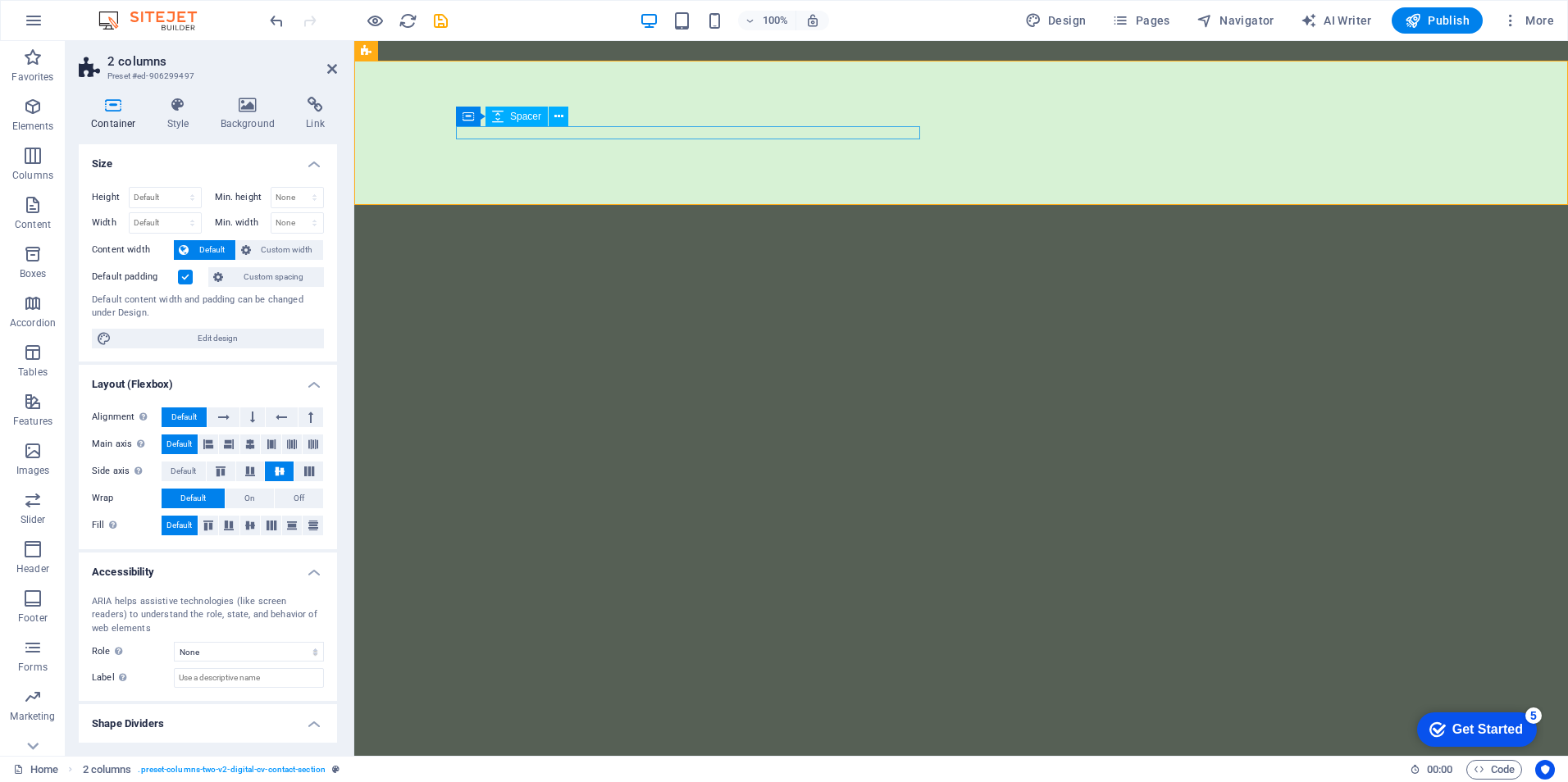
click at [505, 126] on div "Container Spacer" at bounding box center [517, 116] width 123 height 21
click at [501, 131] on div at bounding box center [606, 133] width 464 height 13
click at [622, 133] on div at bounding box center [606, 133] width 464 height 13
select select "px"
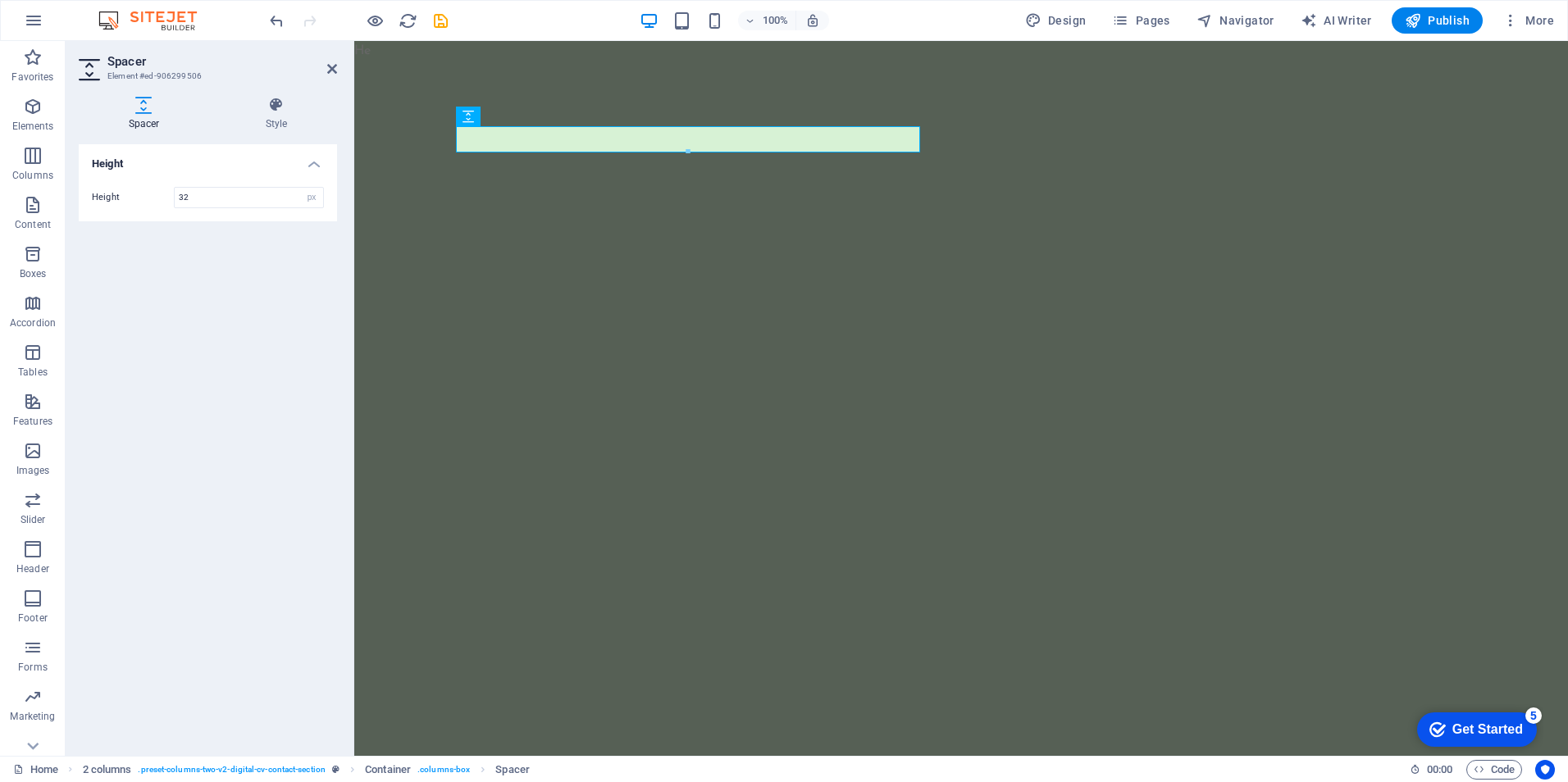
type input "32"
click at [502, 139] on div at bounding box center [606, 139] width 464 height 26
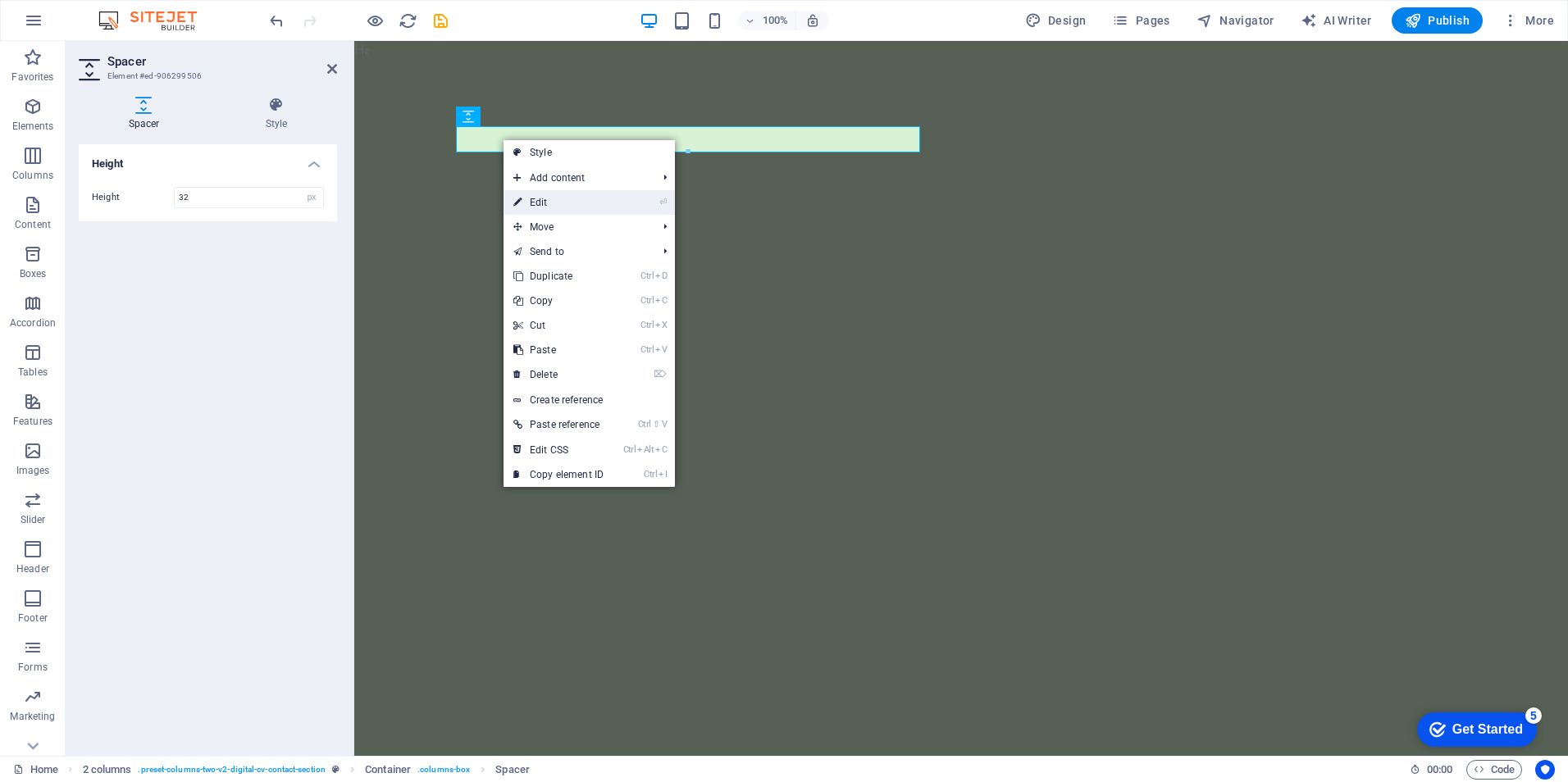
click at [537, 200] on link "⏎ Edit" at bounding box center [558, 202] width 110 height 24
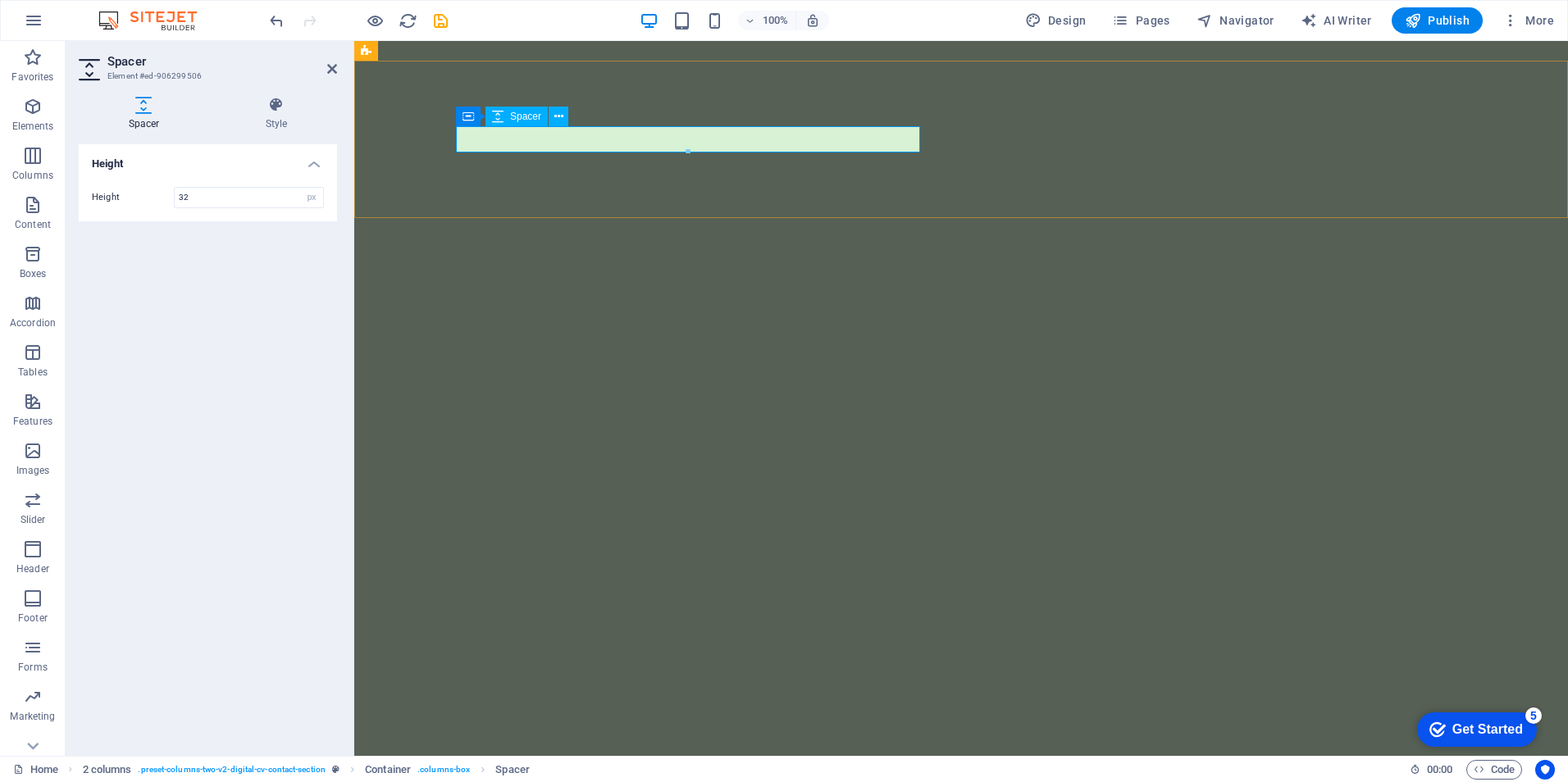
click at [507, 139] on div at bounding box center [606, 139] width 464 height 26
click at [559, 112] on icon at bounding box center [559, 116] width 9 height 17
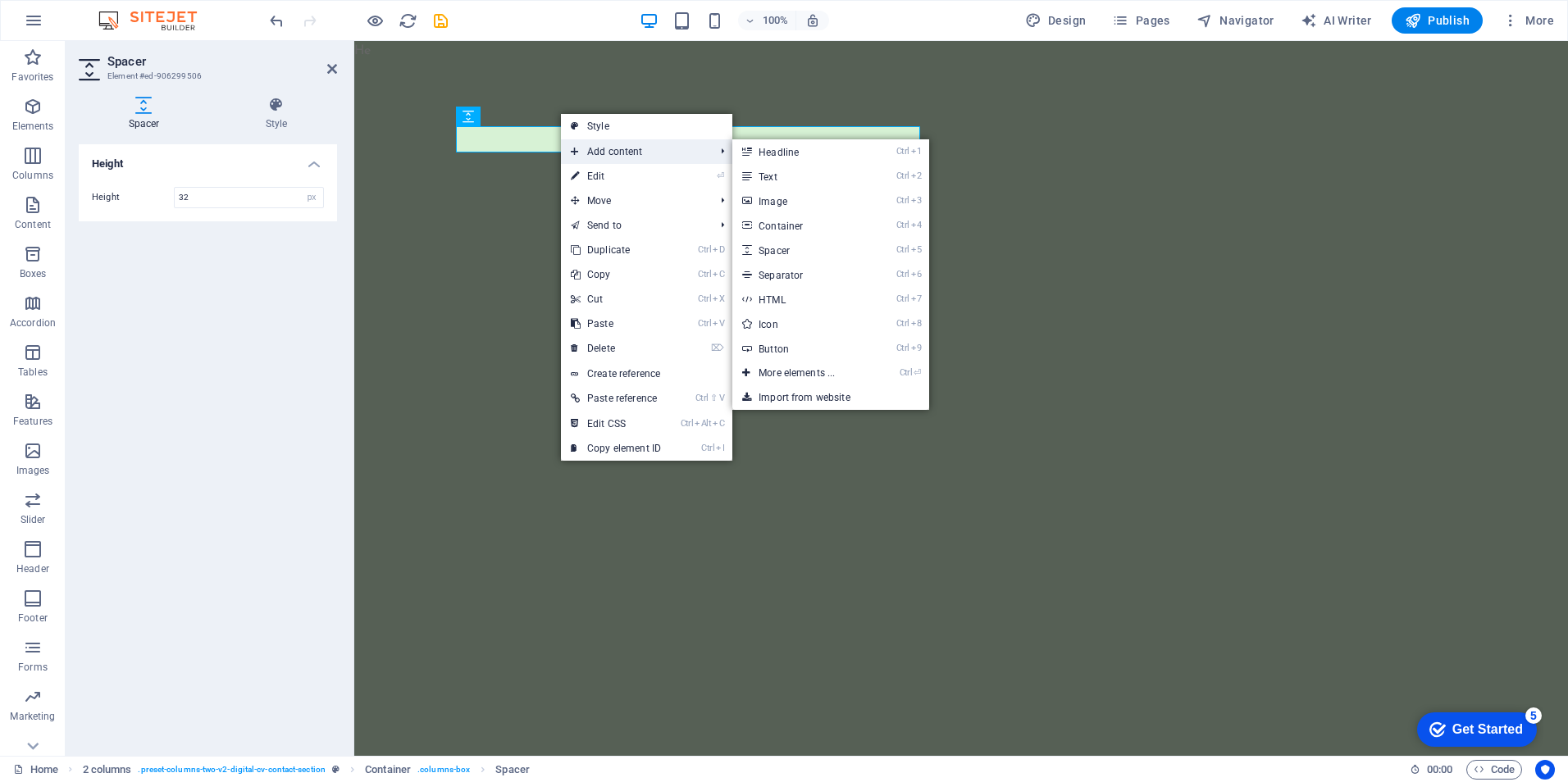
click at [603, 153] on span "Add content" at bounding box center [634, 151] width 147 height 24
click at [765, 178] on link "Ctrl 2 Text" at bounding box center [799, 176] width 135 height 24
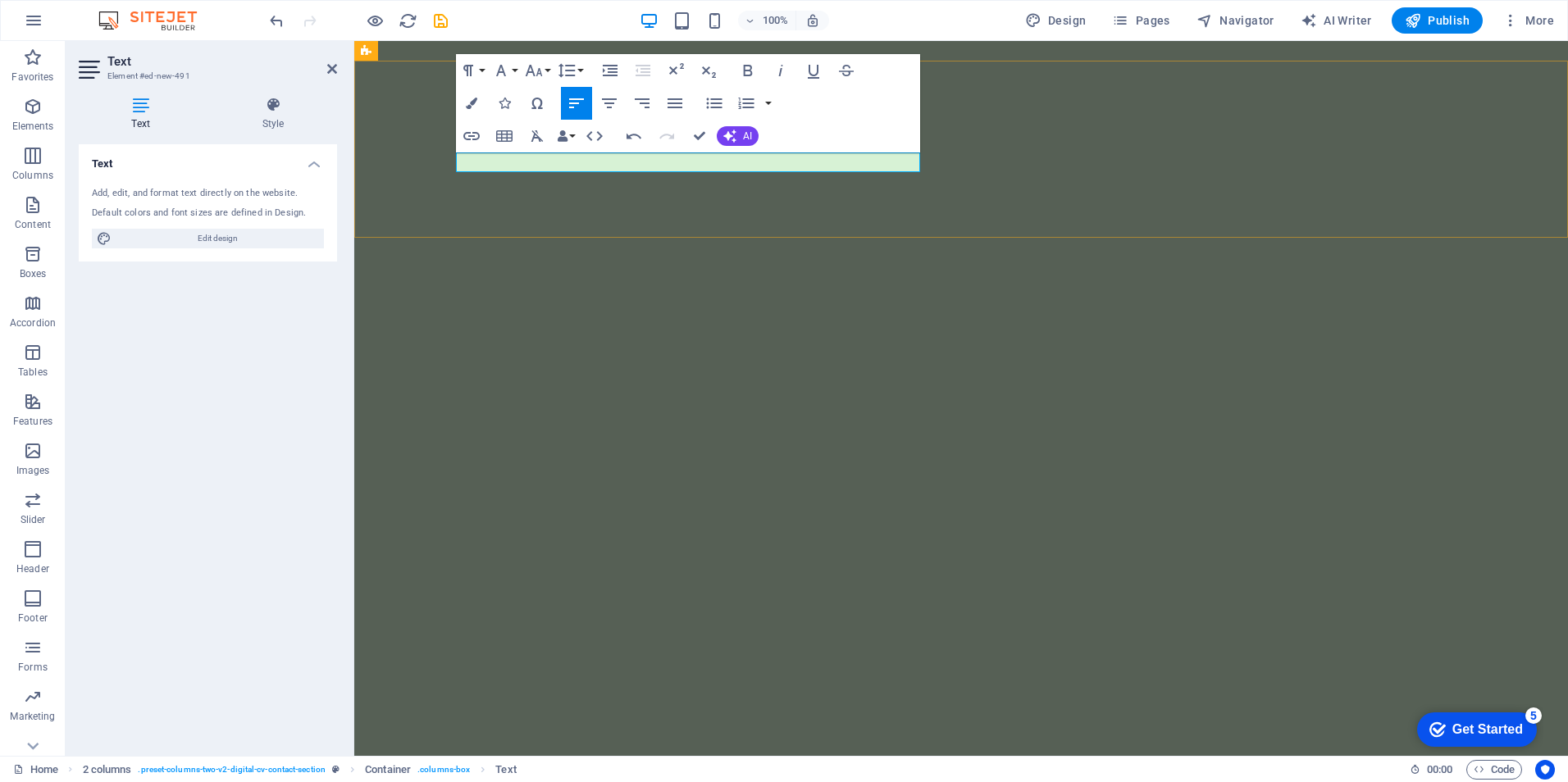
click at [535, 163] on p "​" at bounding box center [606, 162] width 464 height 20
click at [516, 165] on p "​" at bounding box center [606, 162] width 464 height 20
click at [472, 99] on icon "button" at bounding box center [471, 103] width 12 height 12
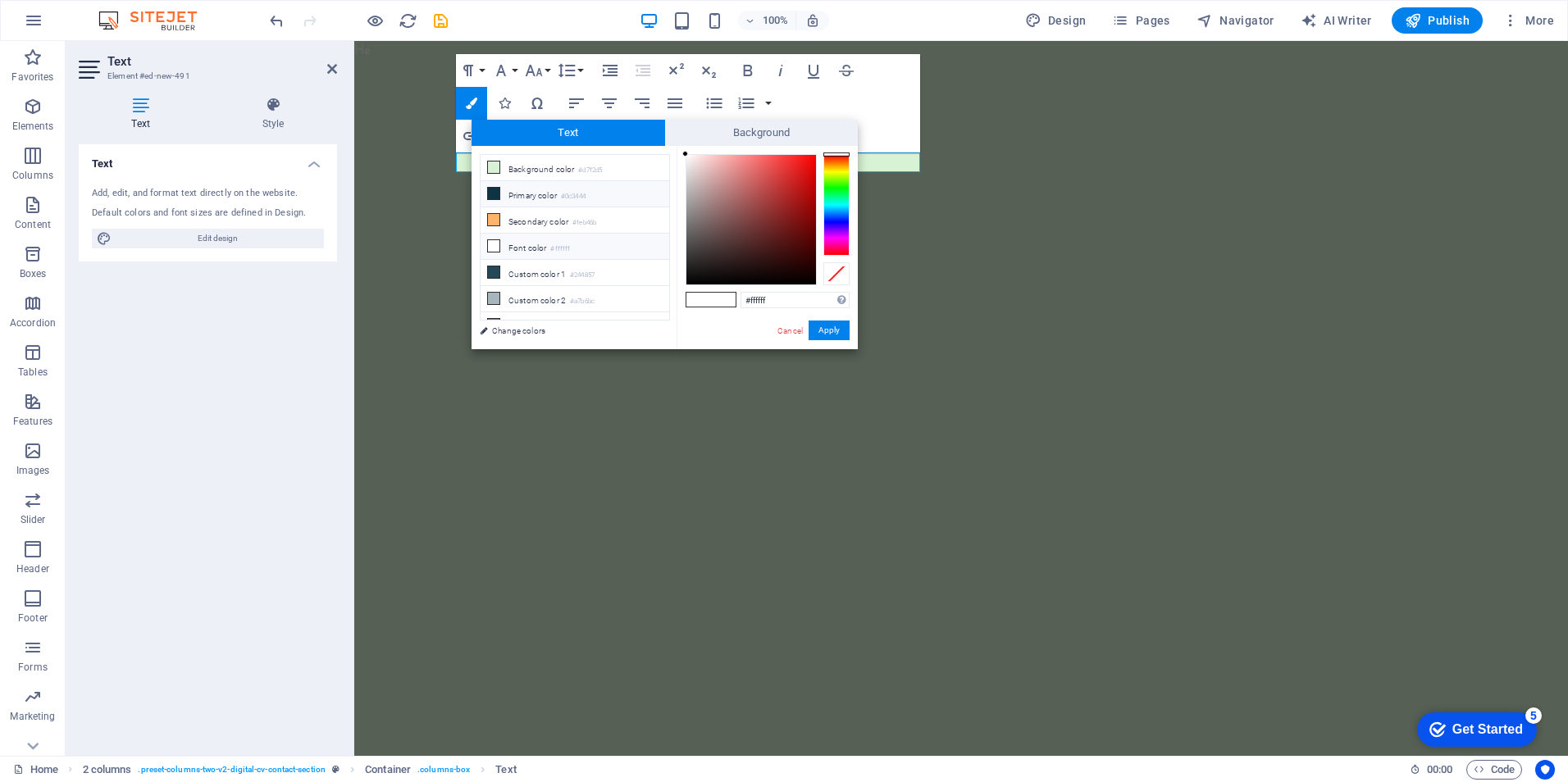
click at [540, 193] on li "Primary color #0c3444" at bounding box center [574, 193] width 189 height 26
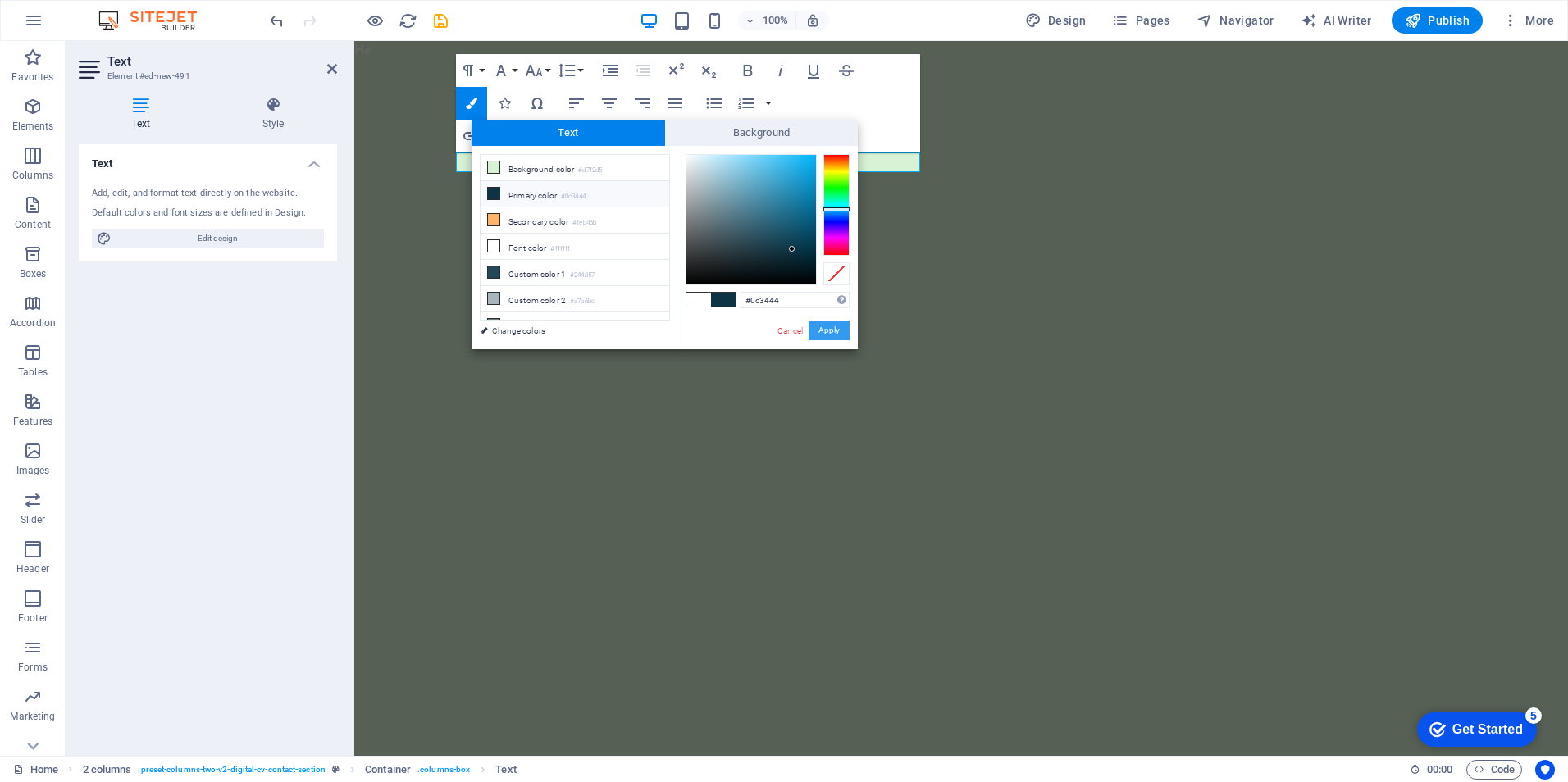
drag, startPoint x: 834, startPoint y: 330, endPoint x: 479, endPoint y: 288, distance: 357.5
click at [834, 330] on button "Apply" at bounding box center [830, 331] width 41 height 20
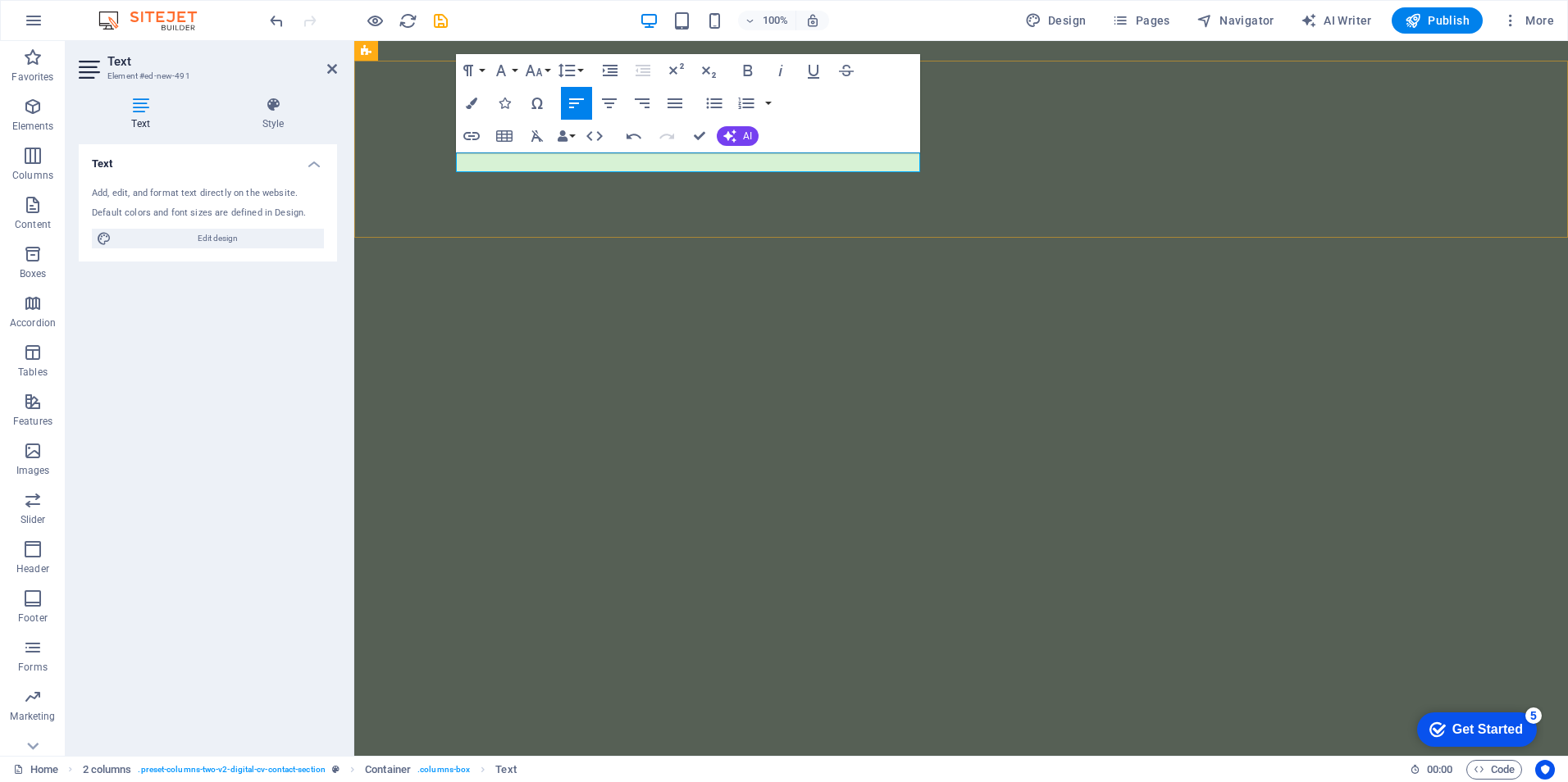
click at [516, 161] on p "​​ ​" at bounding box center [606, 162] width 464 height 20
click at [668, 104] on icon "button" at bounding box center [675, 103] width 14 height 10
click at [473, 99] on icon "button" at bounding box center [471, 103] width 12 height 12
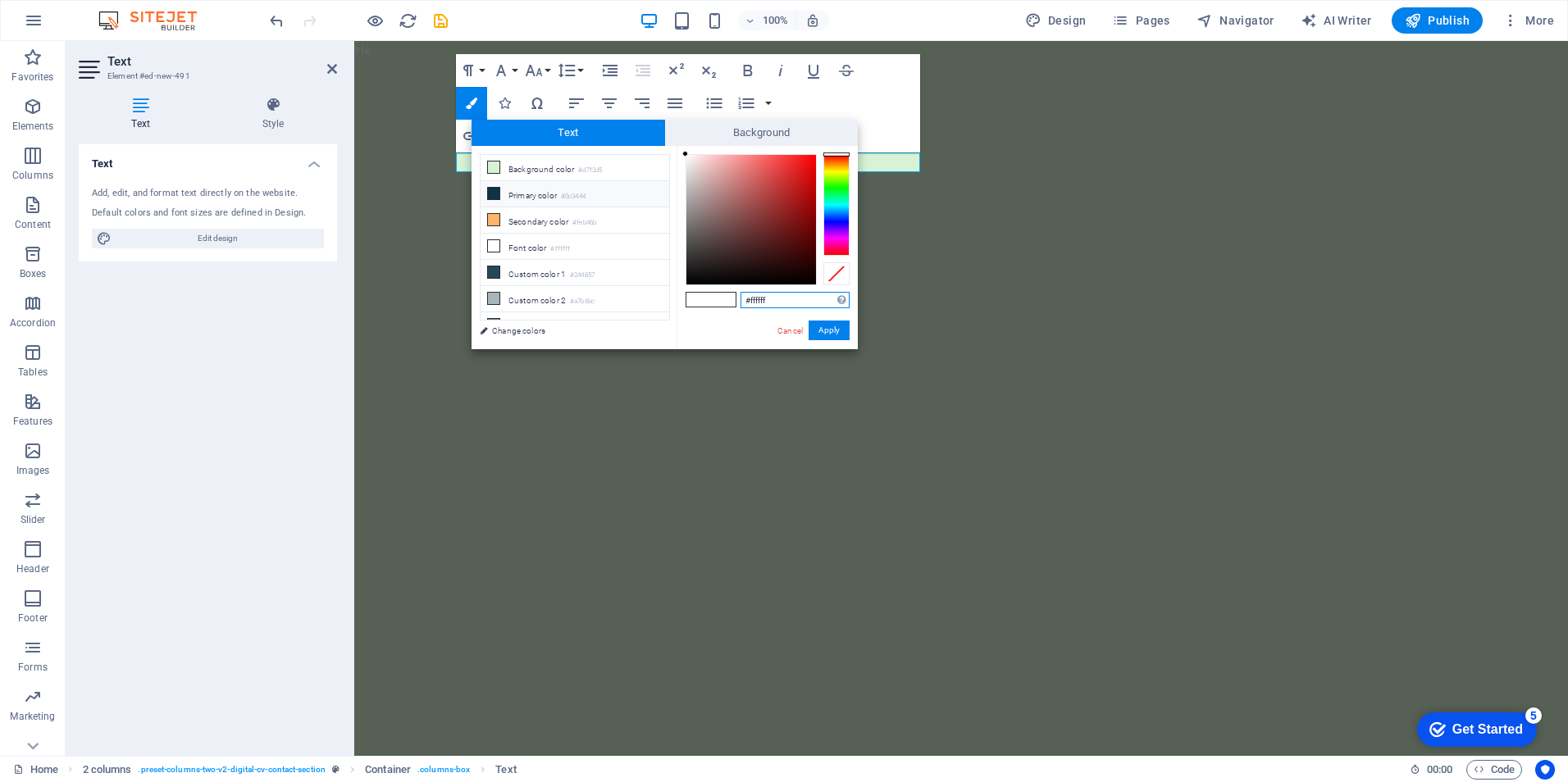
type input "#f9f5f5"
click at [687, 158] on div at bounding box center [751, 219] width 130 height 130
click at [828, 331] on button "Apply" at bounding box center [830, 331] width 41 height 20
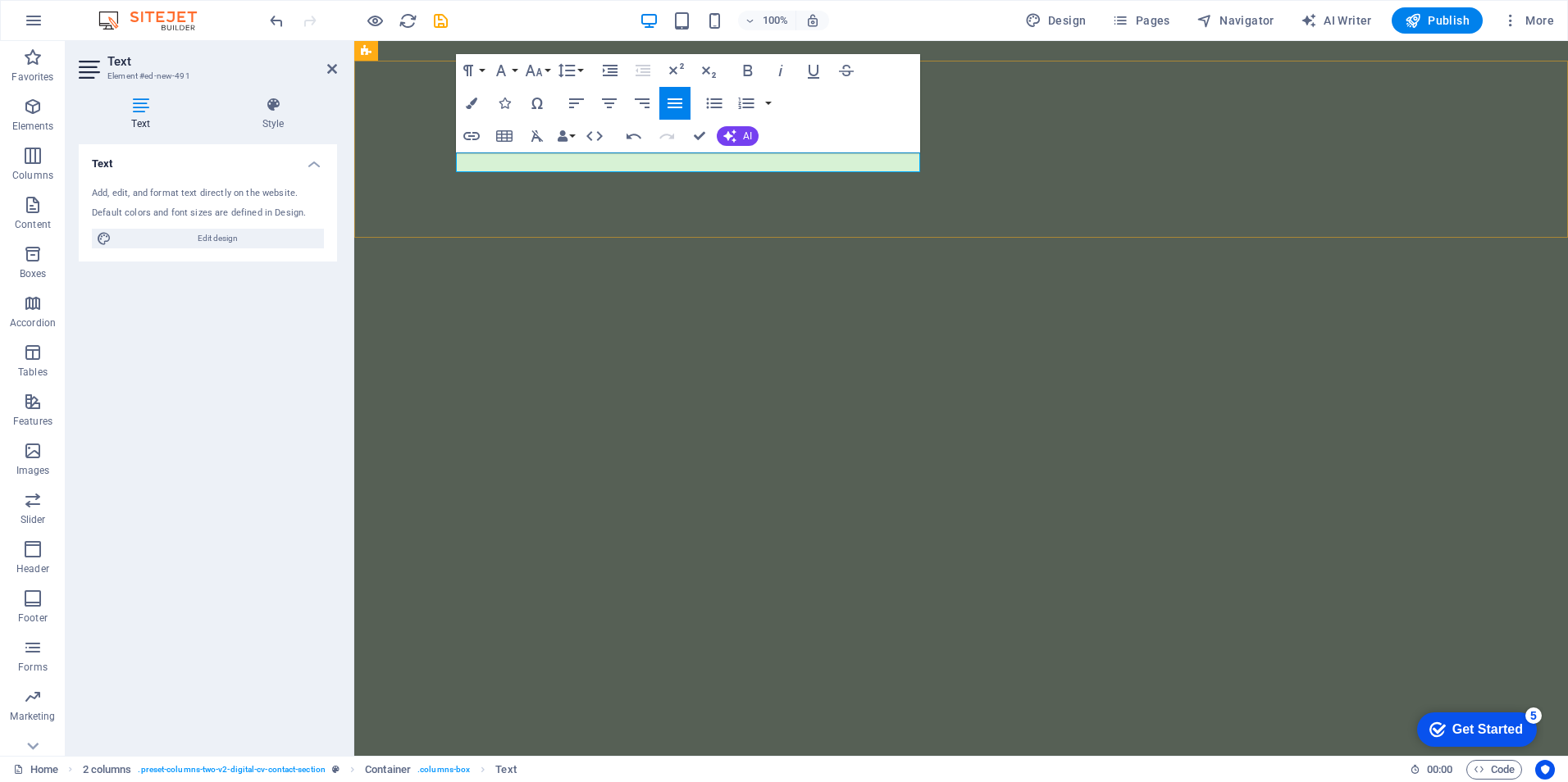
click at [526, 164] on p "​​​ ​ ​" at bounding box center [606, 162] width 464 height 20
click at [526, 159] on p "​​​ ​ ​" at bounding box center [606, 162] width 464 height 20
drag, startPoint x: 525, startPoint y: 159, endPoint x: 480, endPoint y: 161, distance: 45.0
click at [480, 161] on p "​​​ ​ ​" at bounding box center [606, 162] width 464 height 20
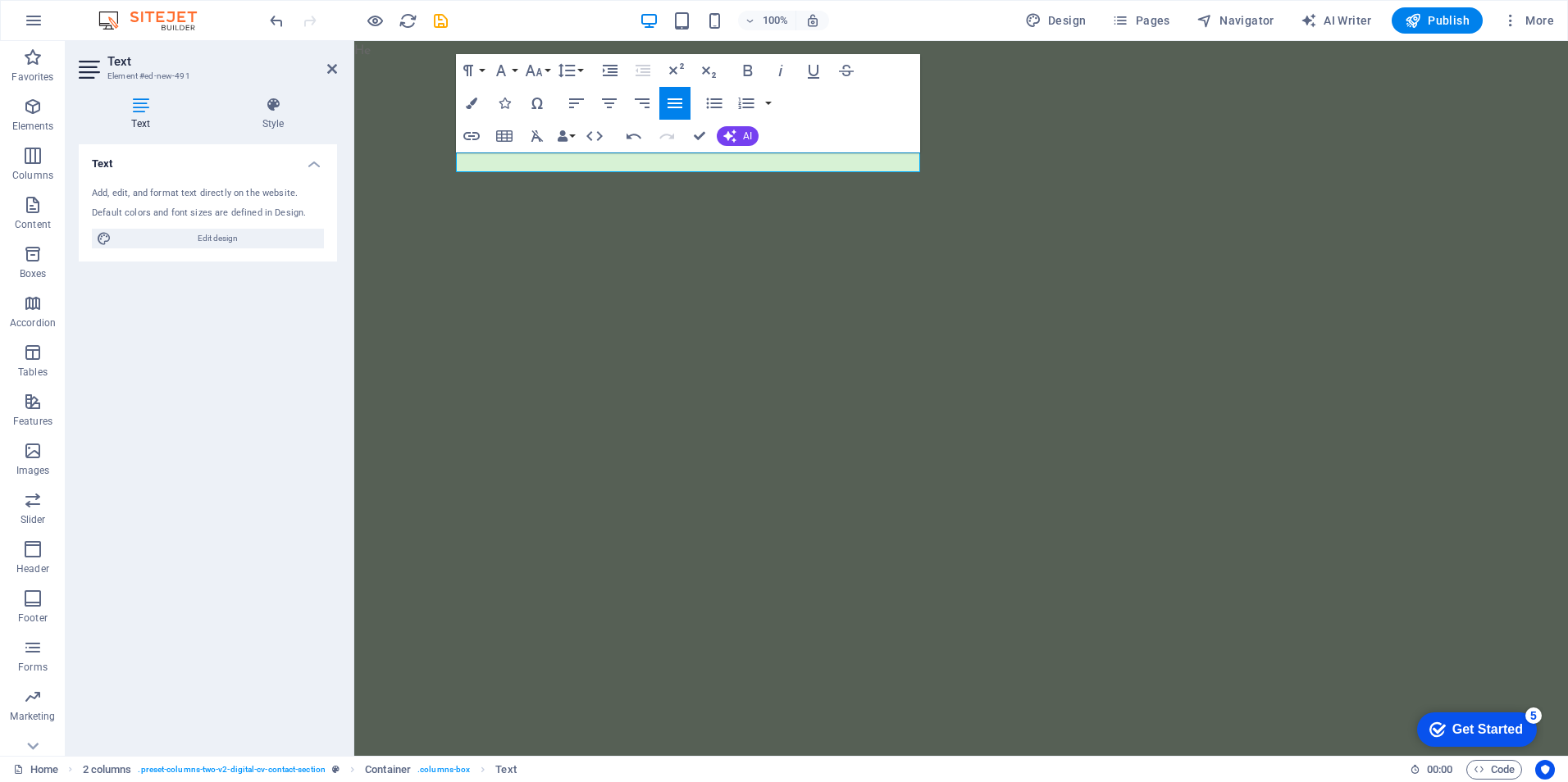
click at [147, 111] on icon at bounding box center [141, 105] width 124 height 16
click at [281, 108] on icon at bounding box center [272, 105] width 128 height 16
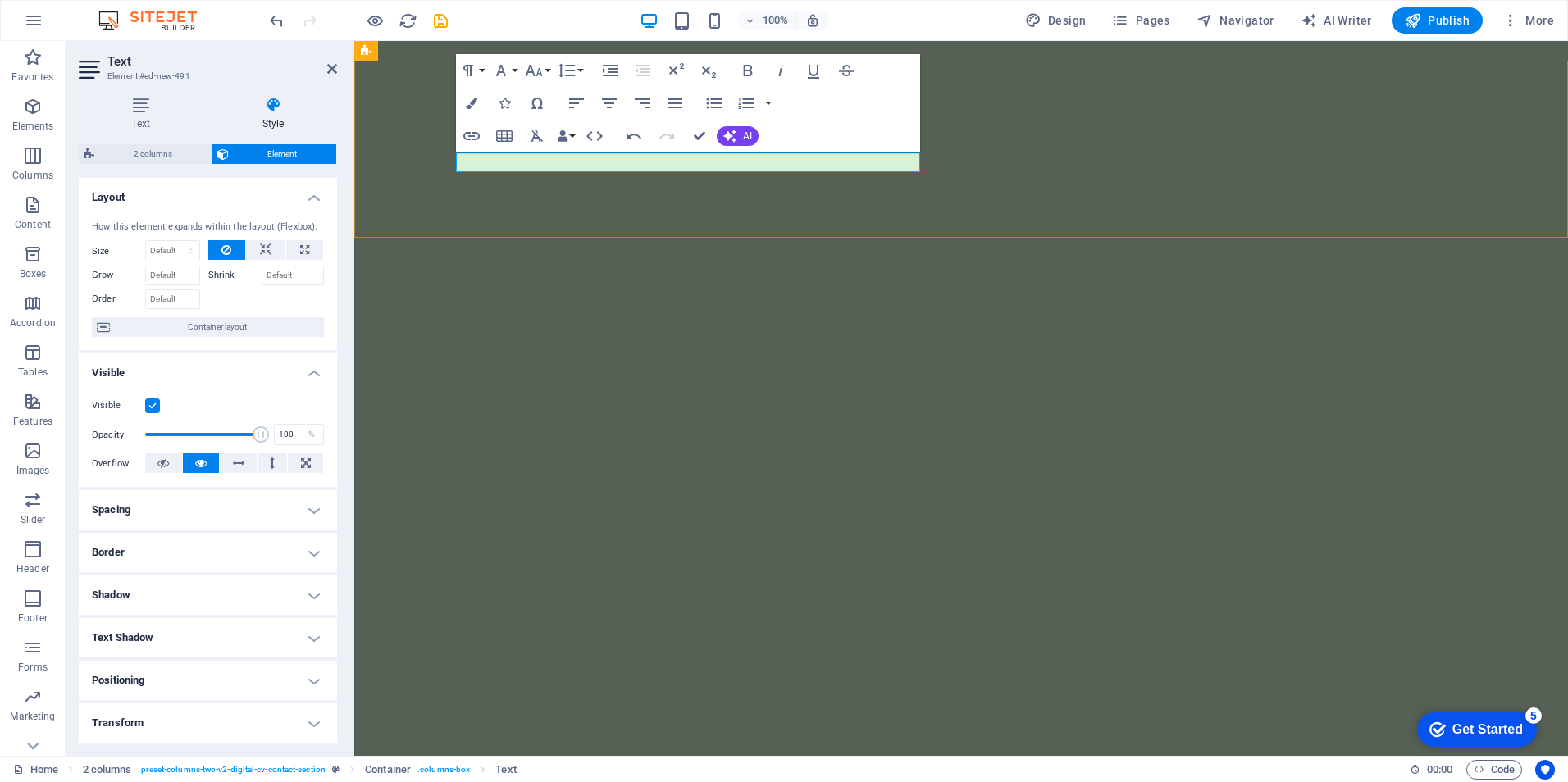
click at [558, 161] on p "​​​ ​ ​" at bounding box center [606, 162] width 464 height 20
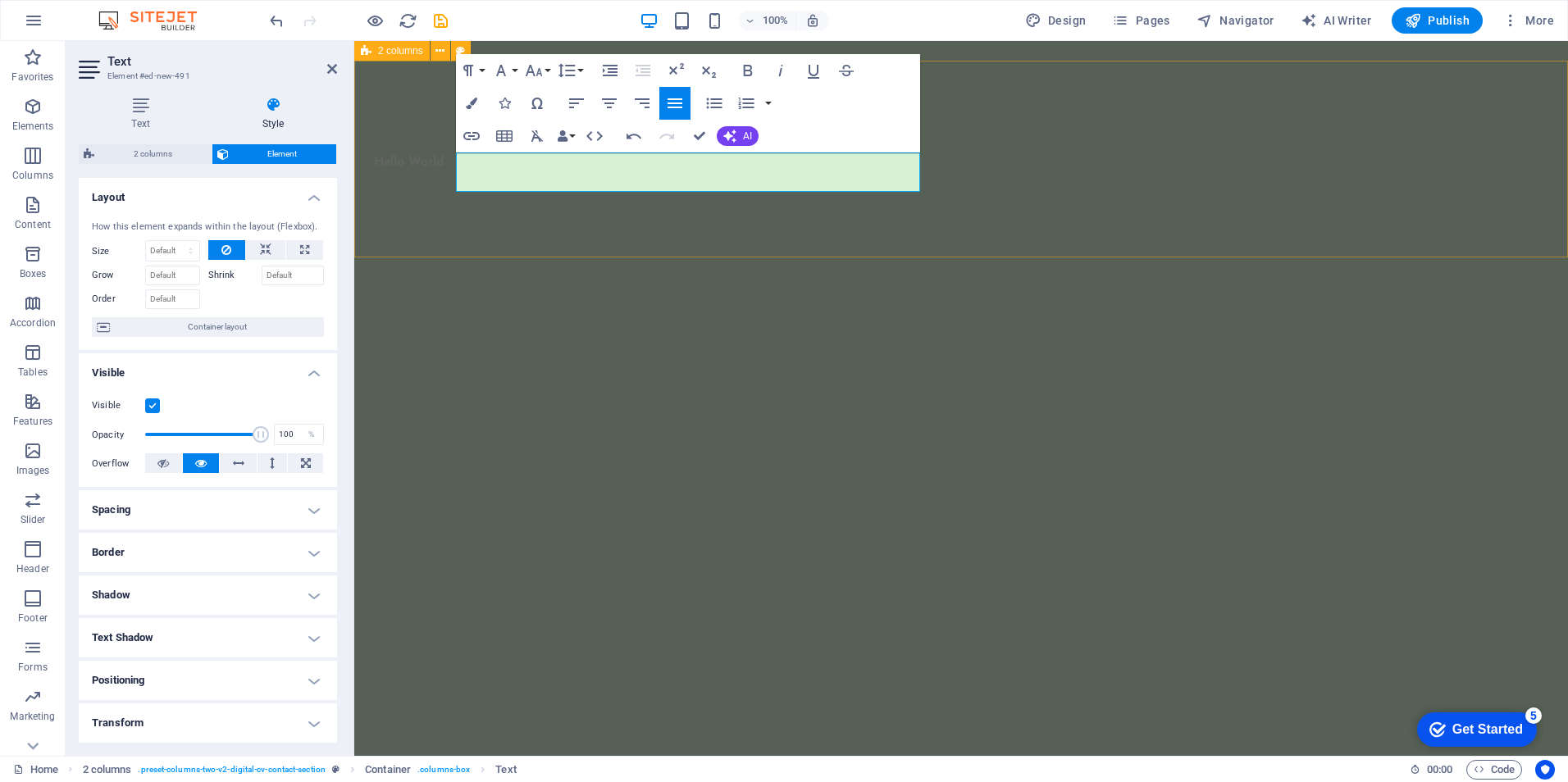
click at [1105, 240] on div "​​​Hello World ​ ​" at bounding box center [961, 159] width 1214 height 197
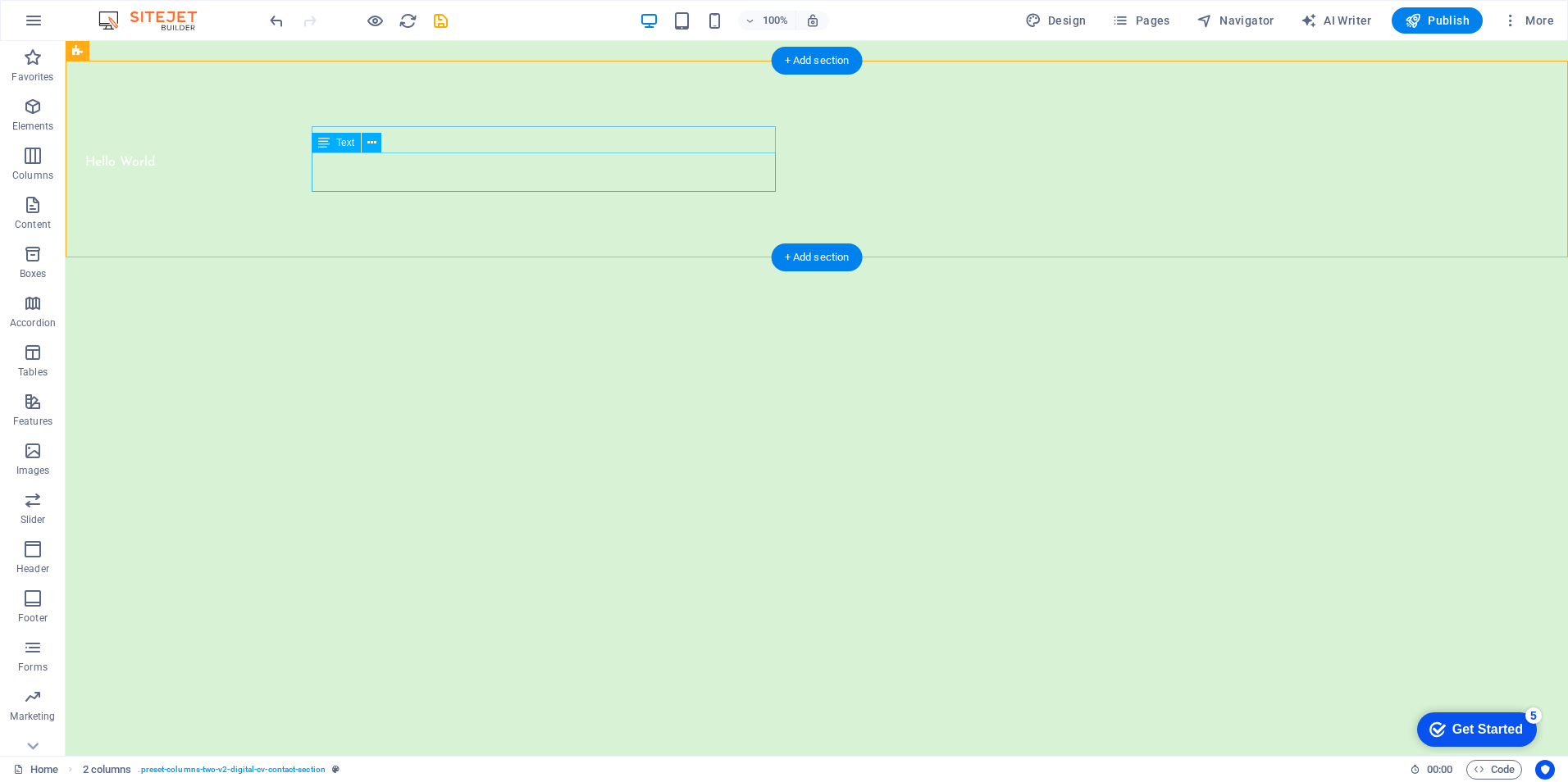
click at [377, 160] on div "Hello World" at bounding box center [317, 172] width 464 height 39
click at [354, 164] on div "Hello World" at bounding box center [317, 172] width 464 height 39
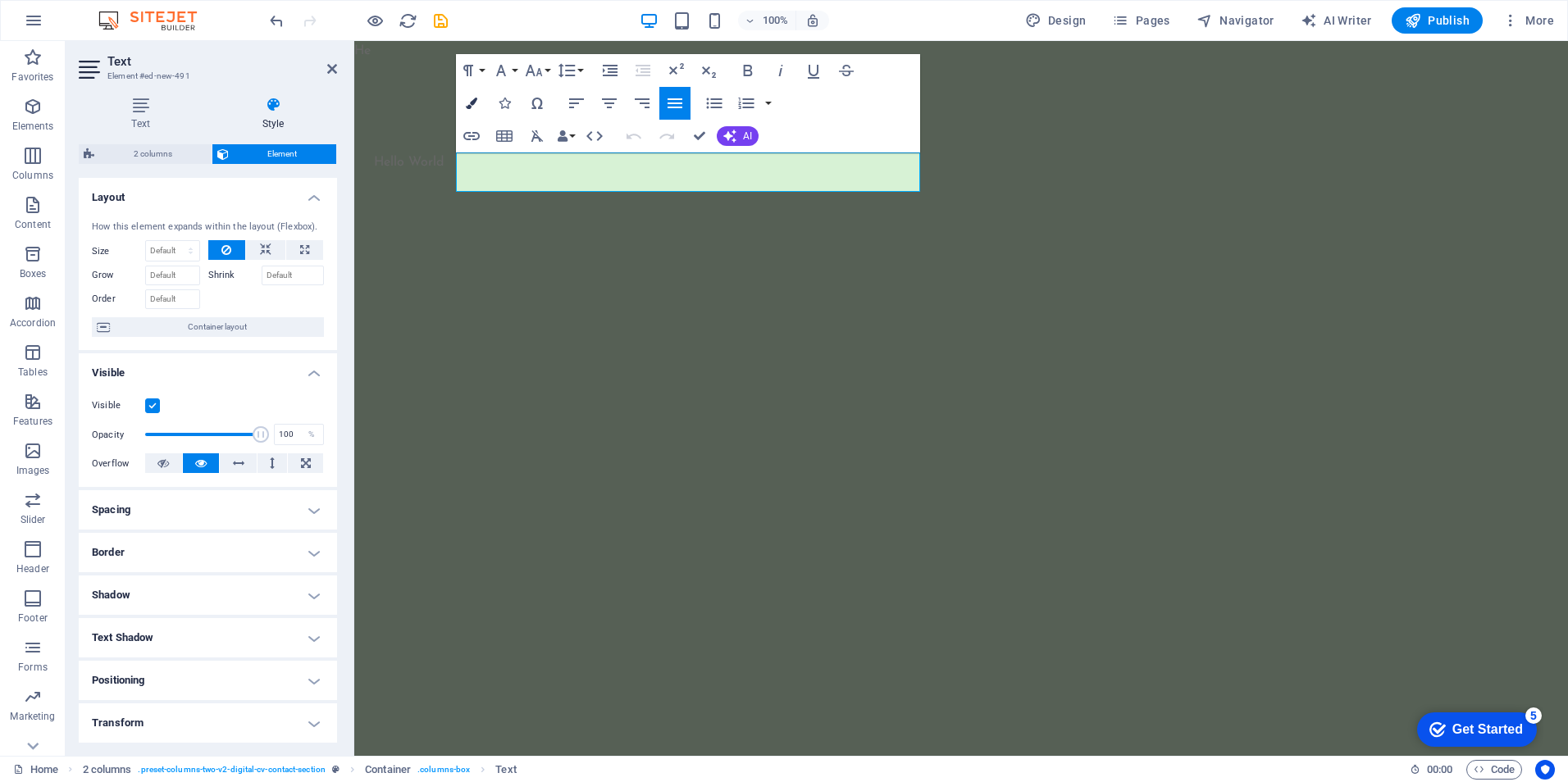
click at [472, 102] on icon "button" at bounding box center [471, 103] width 12 height 12
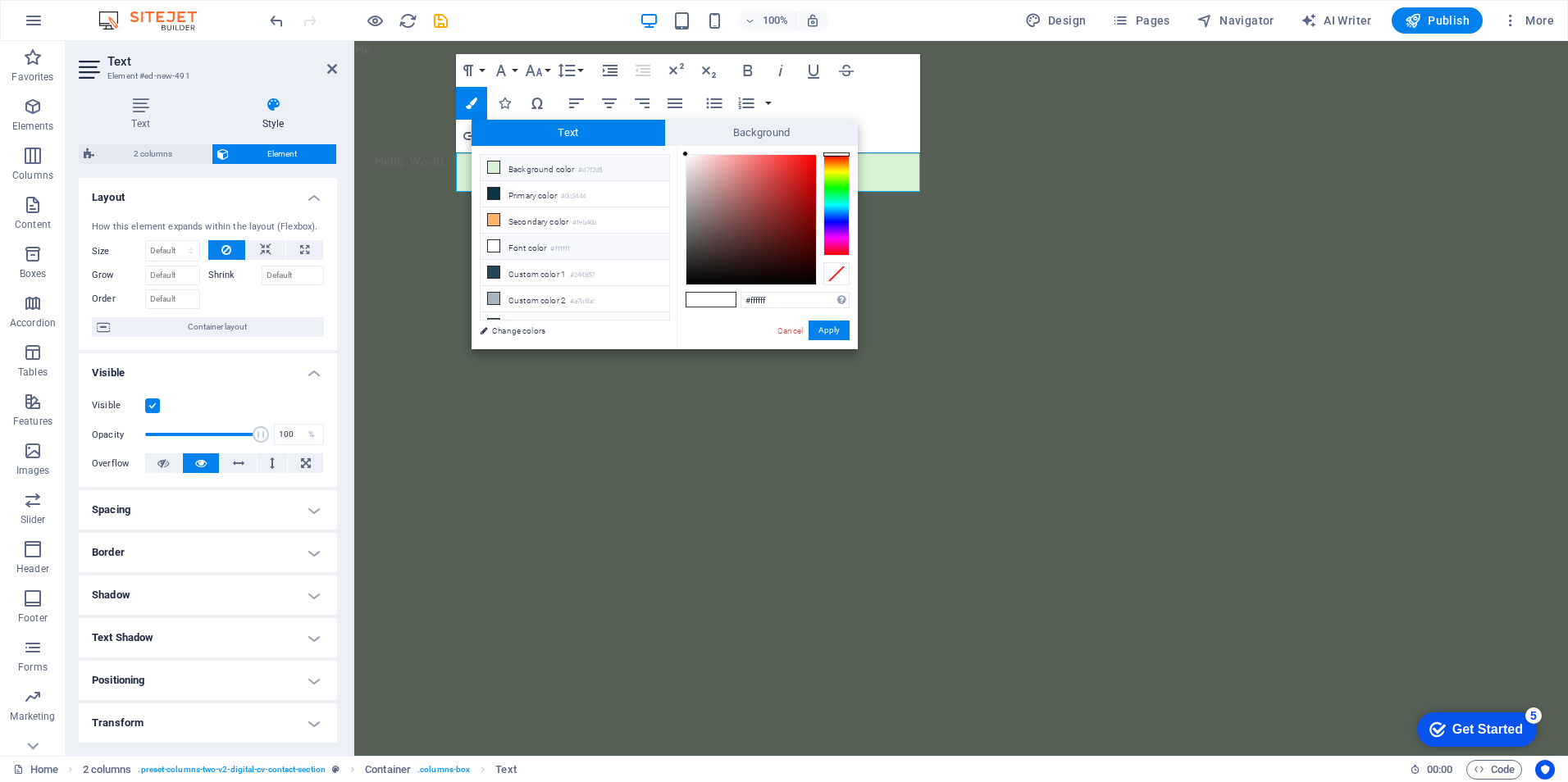
click at [577, 168] on li "Background color #d7f2d5" at bounding box center [574, 168] width 189 height 26
click at [837, 218] on div at bounding box center [836, 205] width 26 height 102
type input "#101d4d"
click at [789, 245] on div at bounding box center [751, 219] width 130 height 130
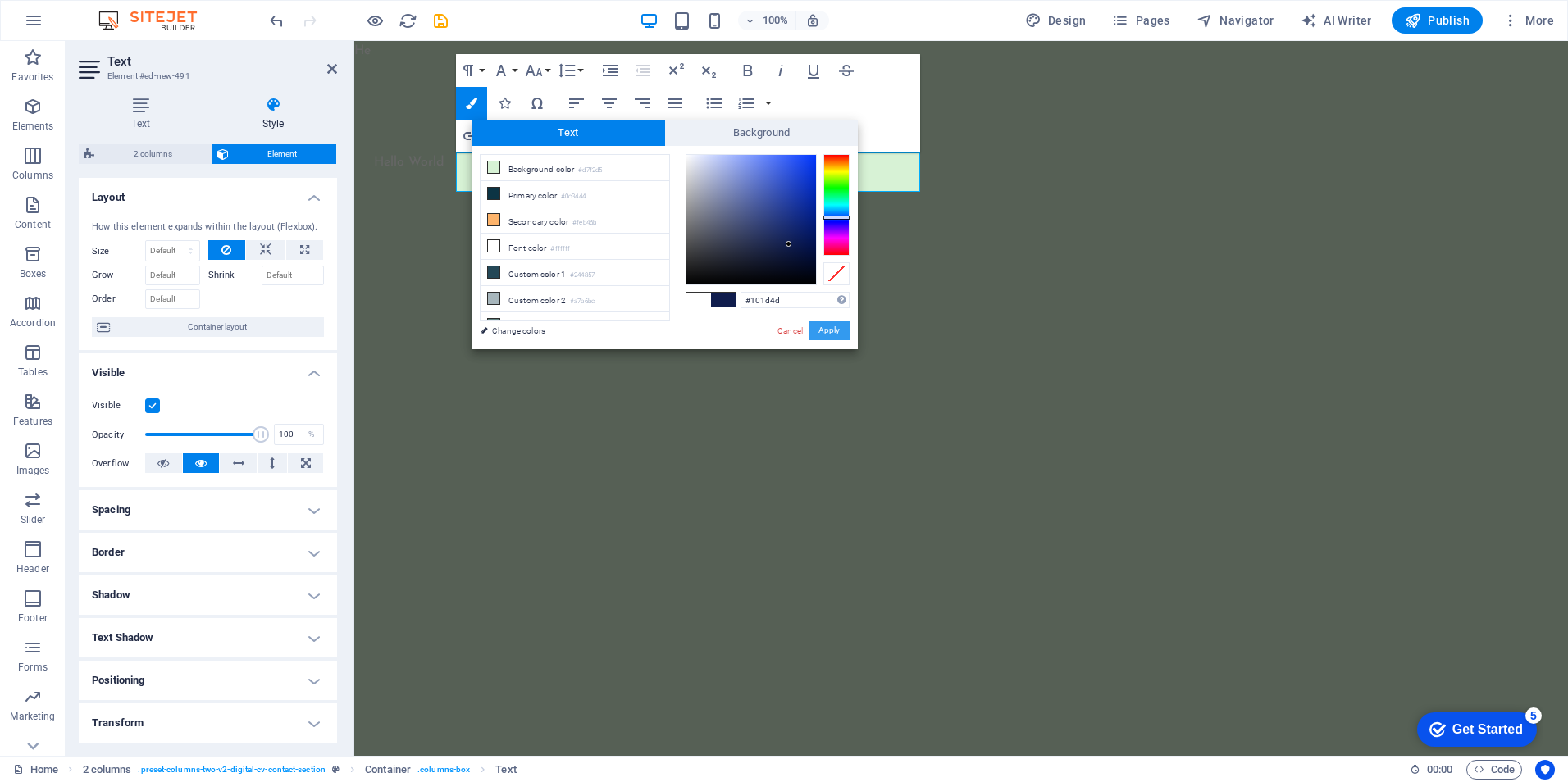
click at [831, 327] on button "Apply" at bounding box center [830, 331] width 41 height 20
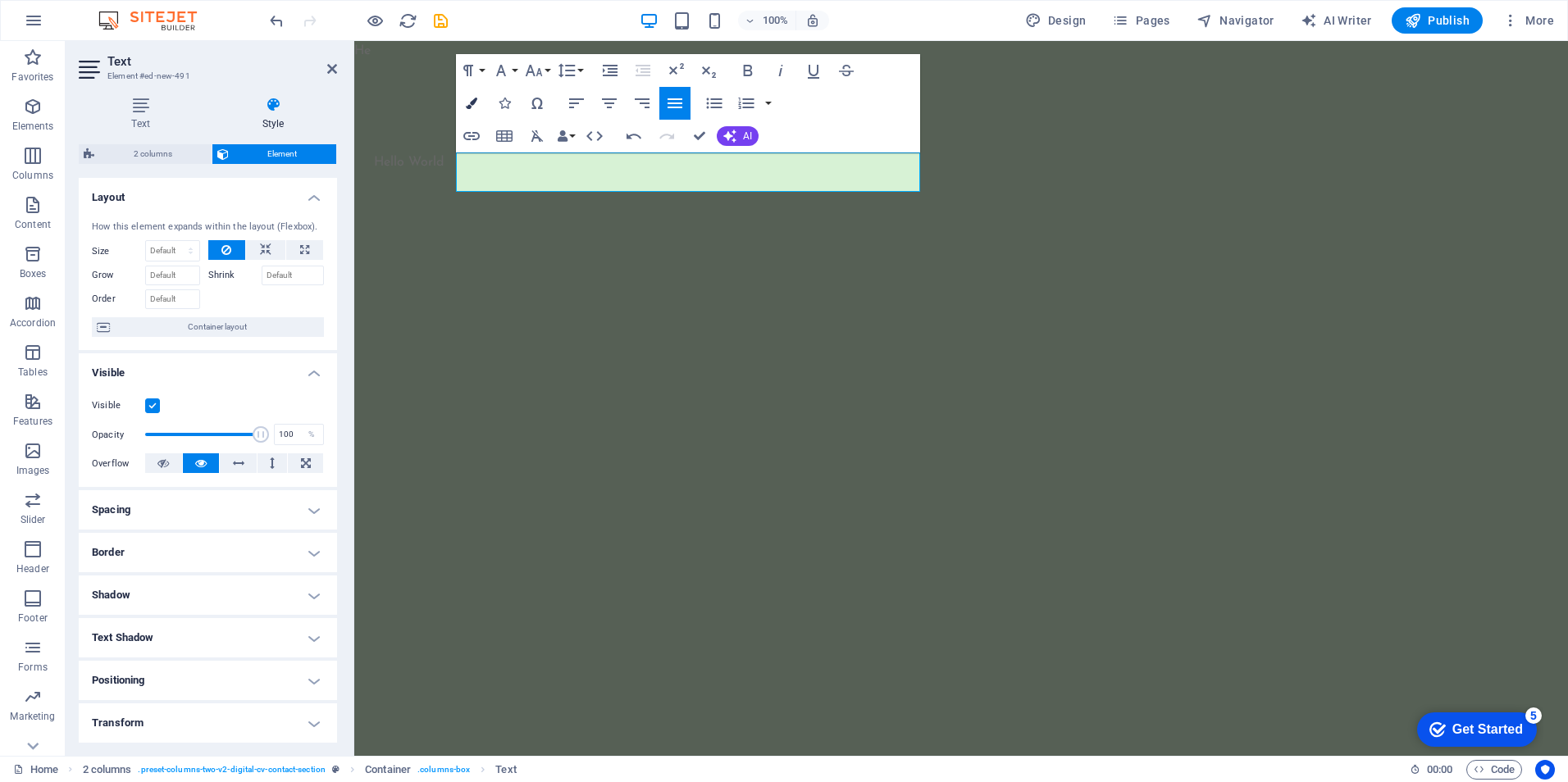
click at [473, 104] on icon "button" at bounding box center [471, 103] width 12 height 12
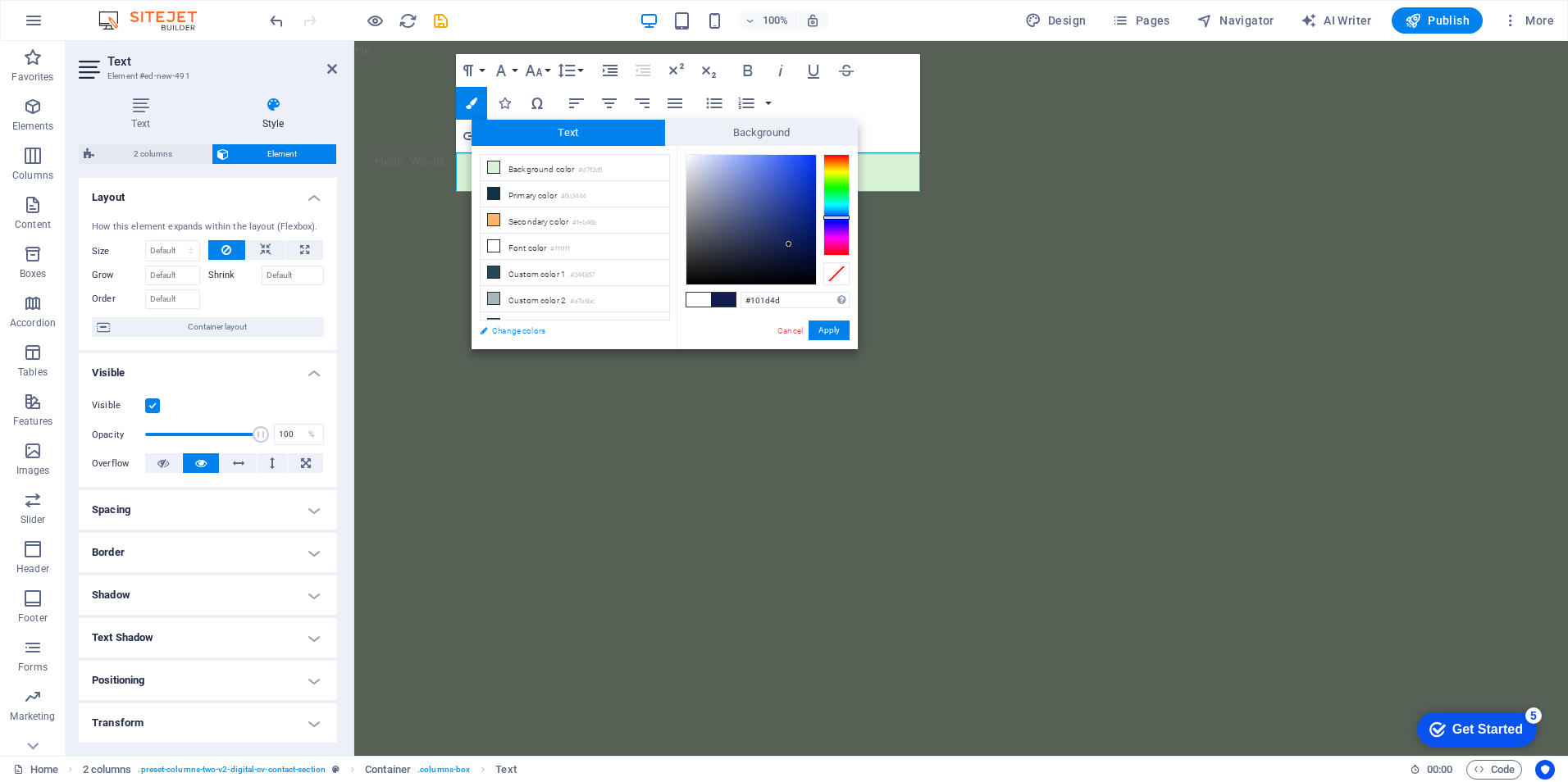
click at [504, 331] on link "Change colors" at bounding box center [566, 331] width 190 height 21
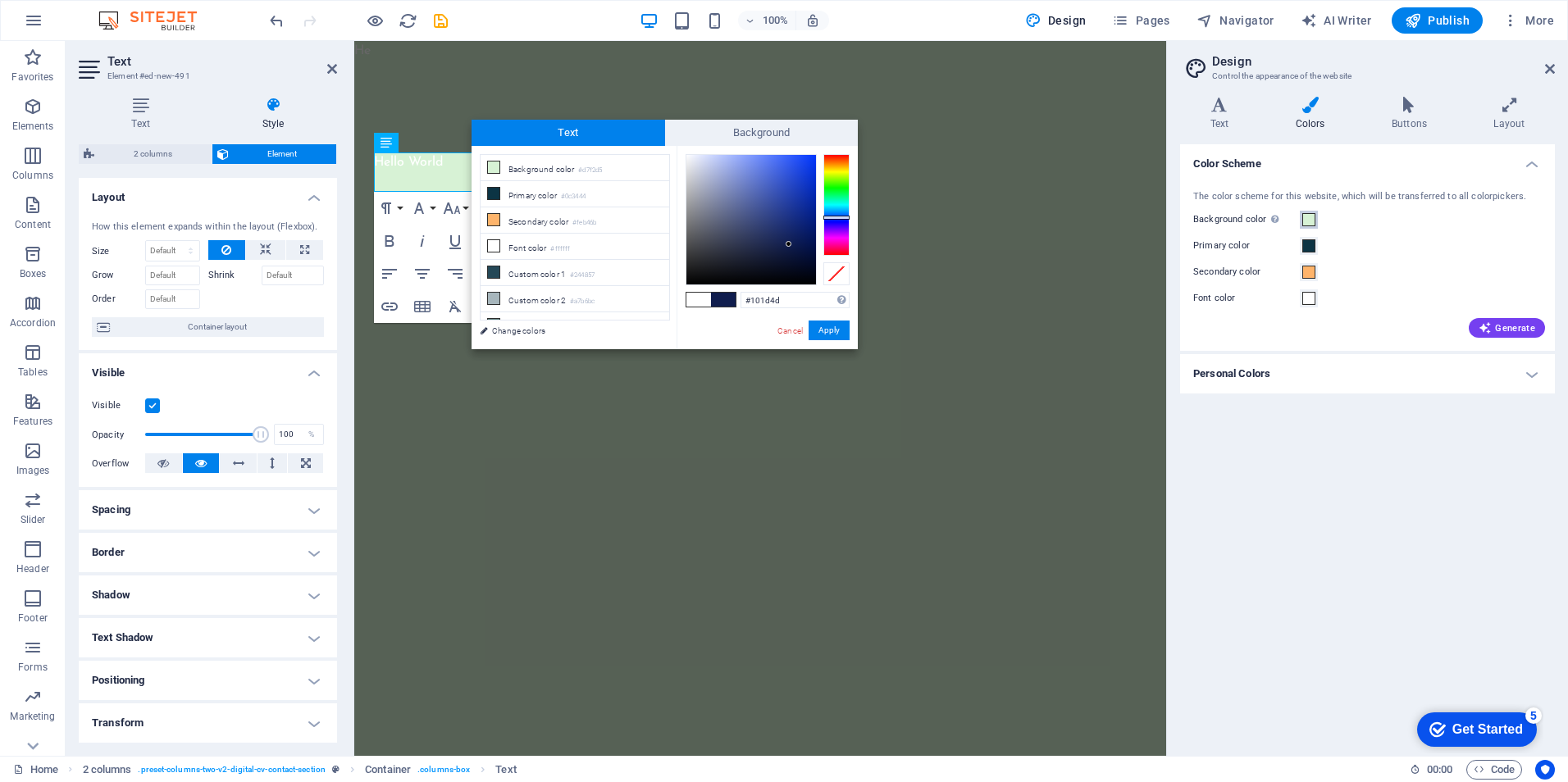
click at [1306, 224] on span at bounding box center [1309, 219] width 13 height 13
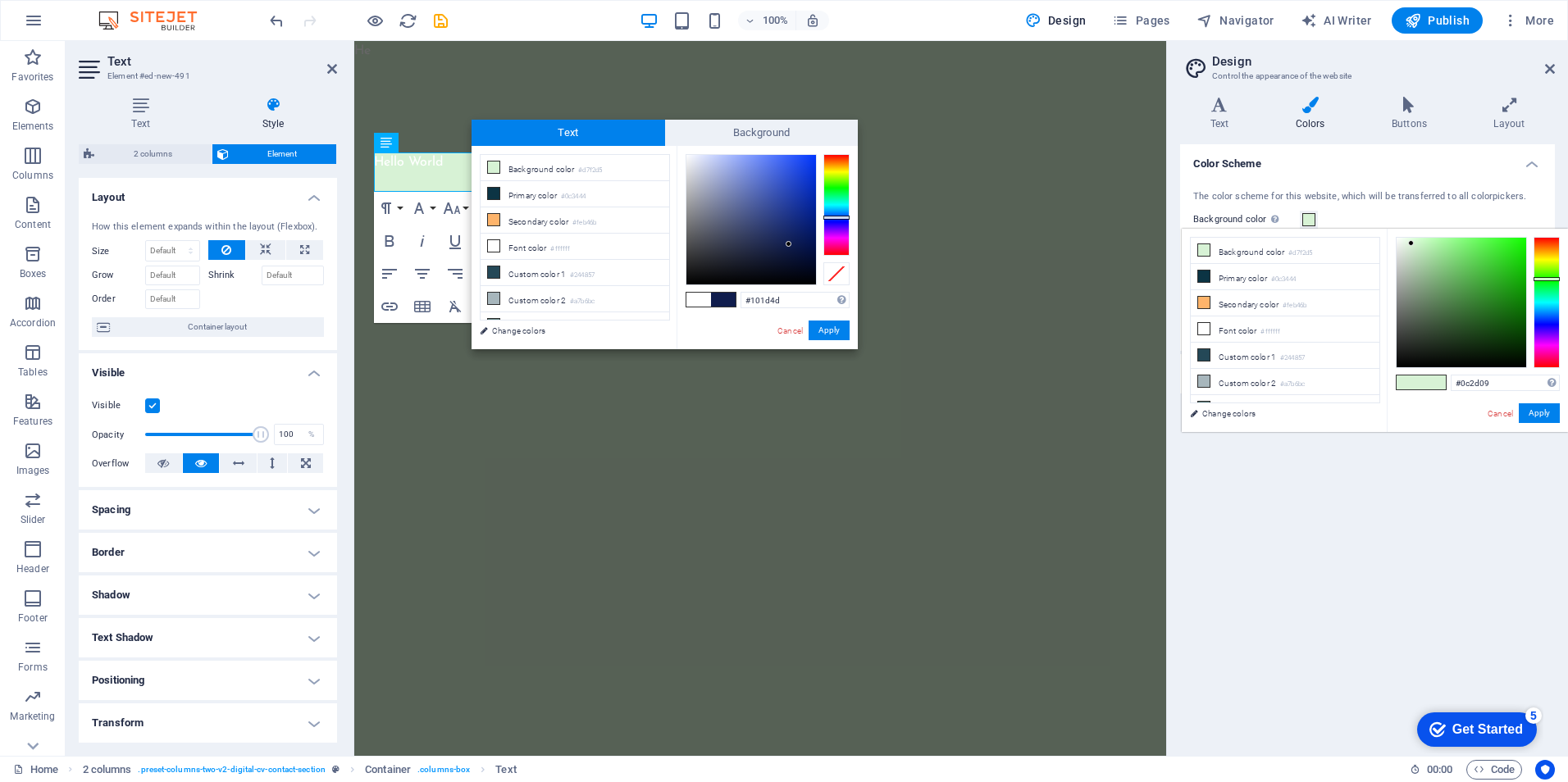
click at [1498, 344] on div at bounding box center [1461, 302] width 130 height 130
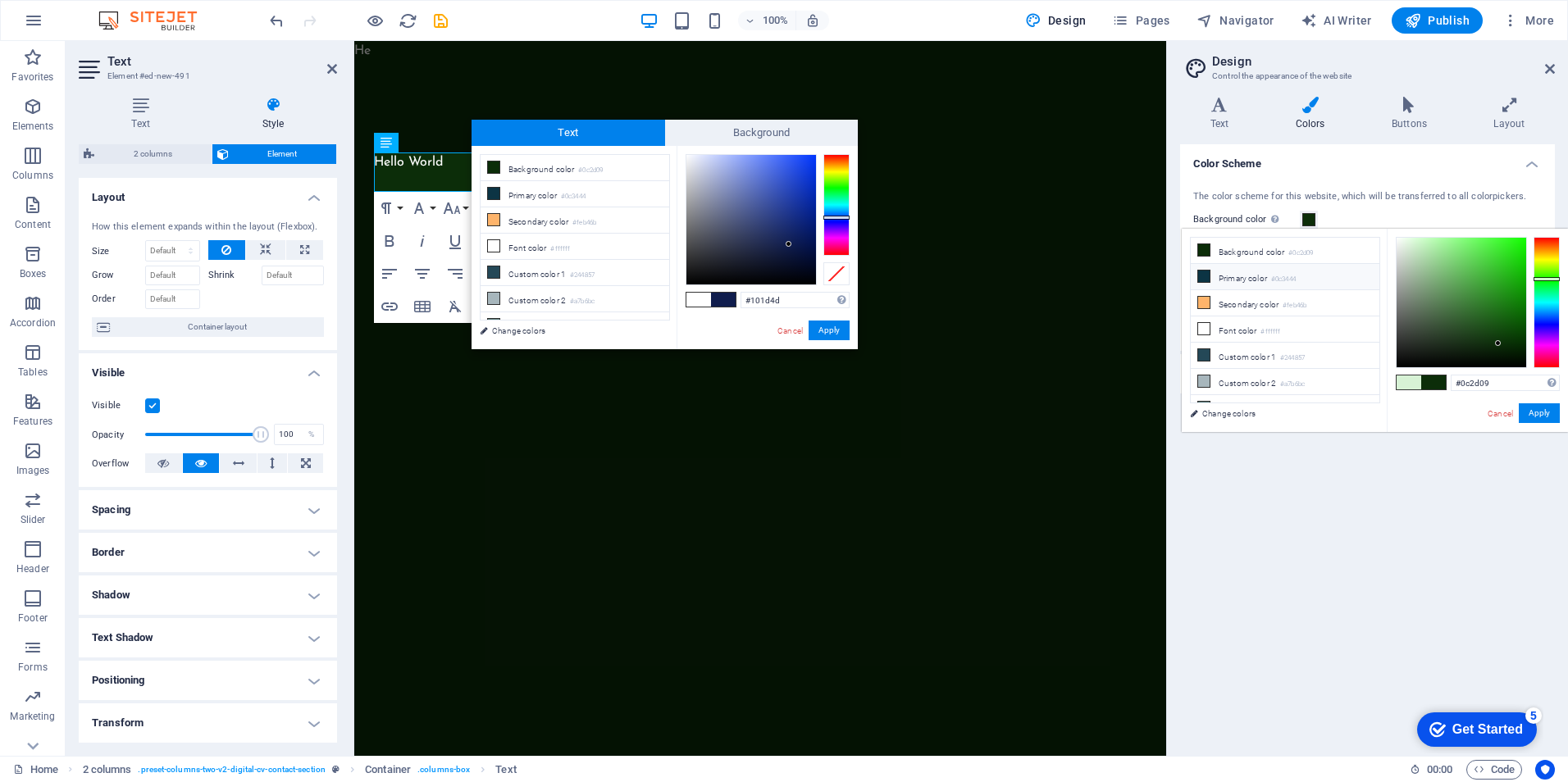
click at [1245, 276] on li "Primary color #0c3444" at bounding box center [1285, 277] width 189 height 26
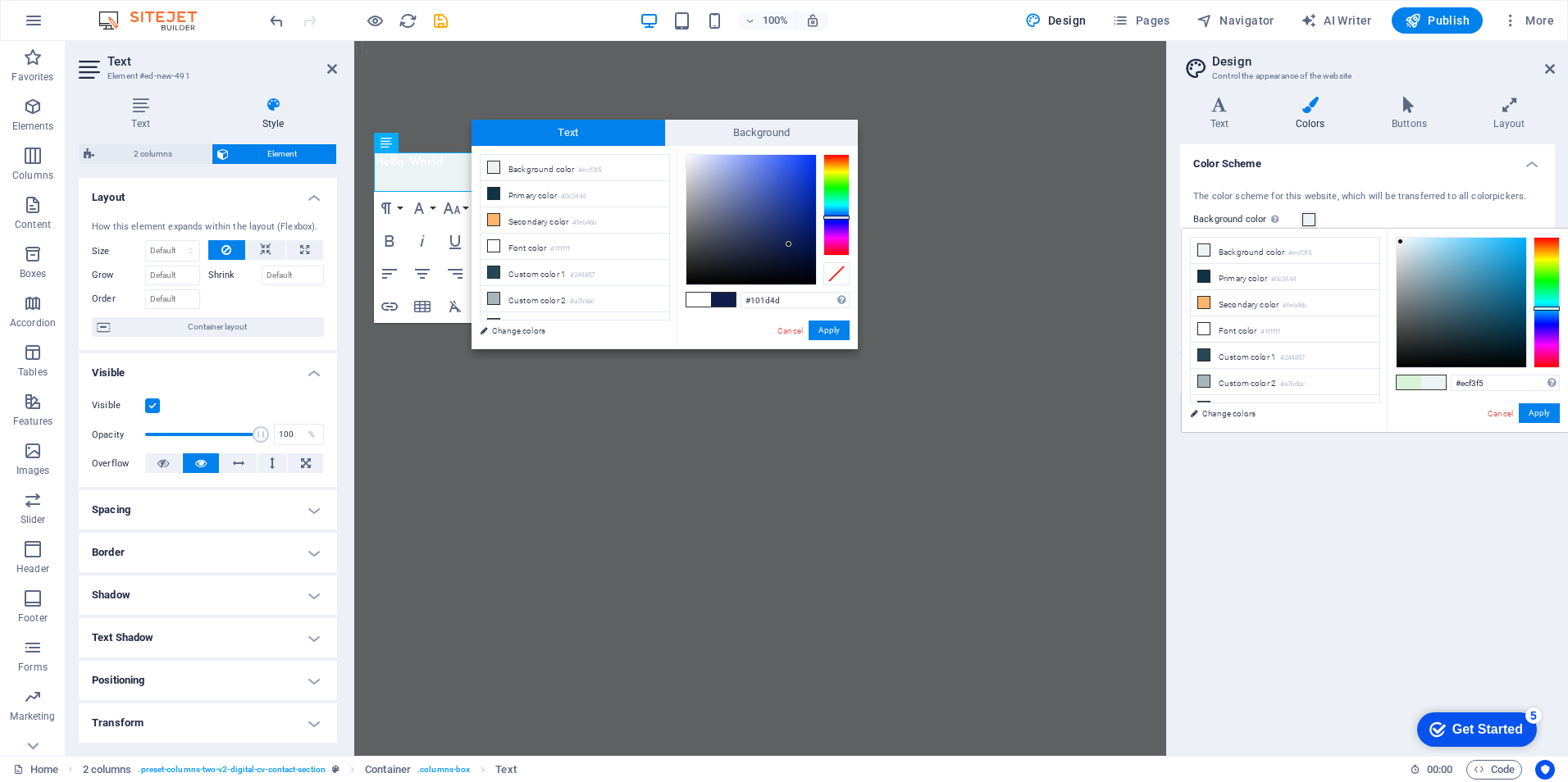
drag, startPoint x: 1501, startPoint y: 331, endPoint x: 1401, endPoint y: 242, distance: 133.9
click at [1401, 242] on div at bounding box center [1400, 241] width 5 height 5
click at [1262, 250] on li "Background color #ecf3f5" at bounding box center [1285, 250] width 189 height 26
click at [1288, 246] on li "Background color #ecf3f5" at bounding box center [1285, 250] width 189 height 26
click at [1258, 276] on li "Primary color #0c3444" at bounding box center [1285, 277] width 189 height 26
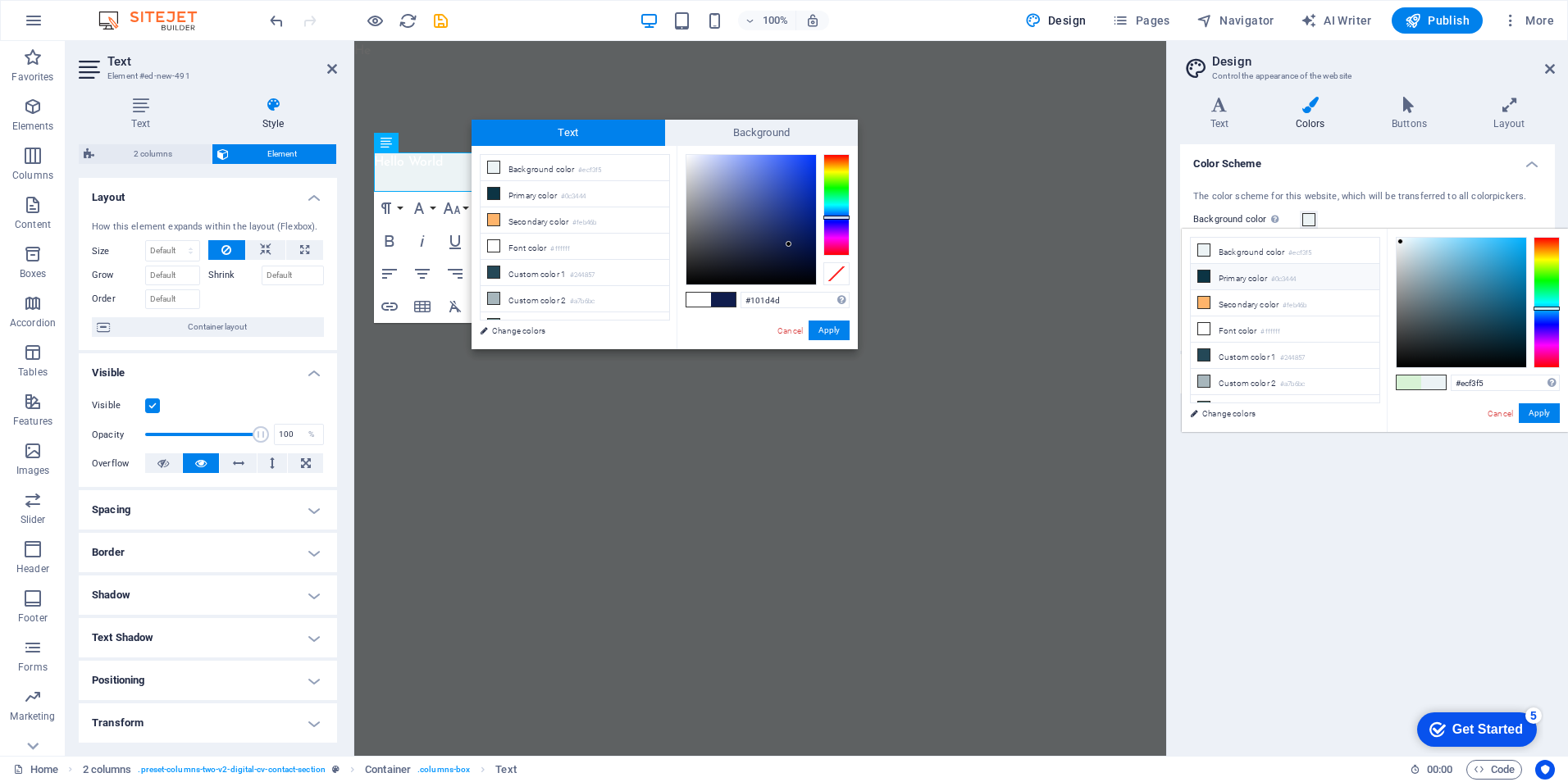
type input "#0c3444"
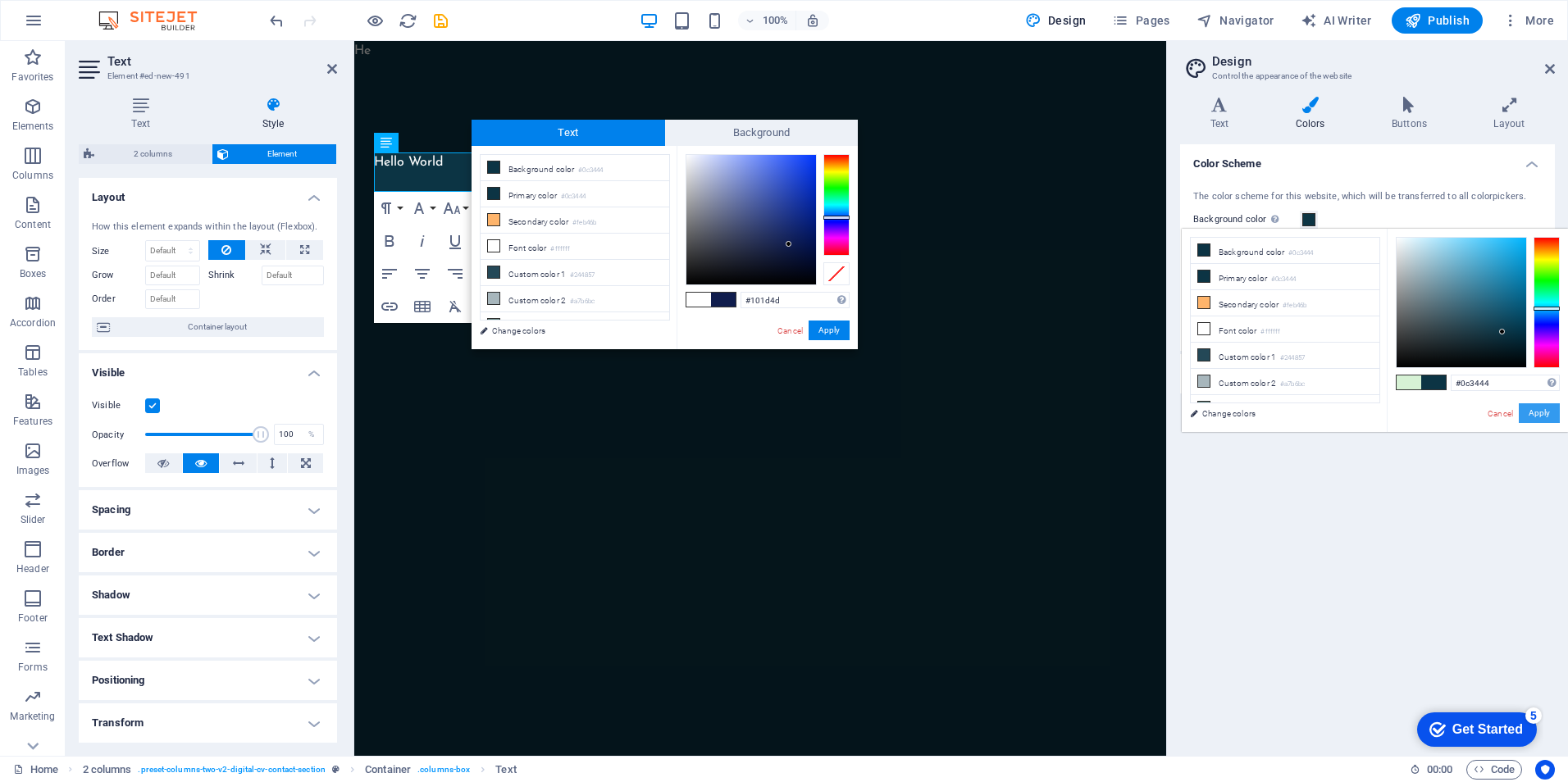
click at [1543, 409] on button "Apply" at bounding box center [1539, 413] width 41 height 20
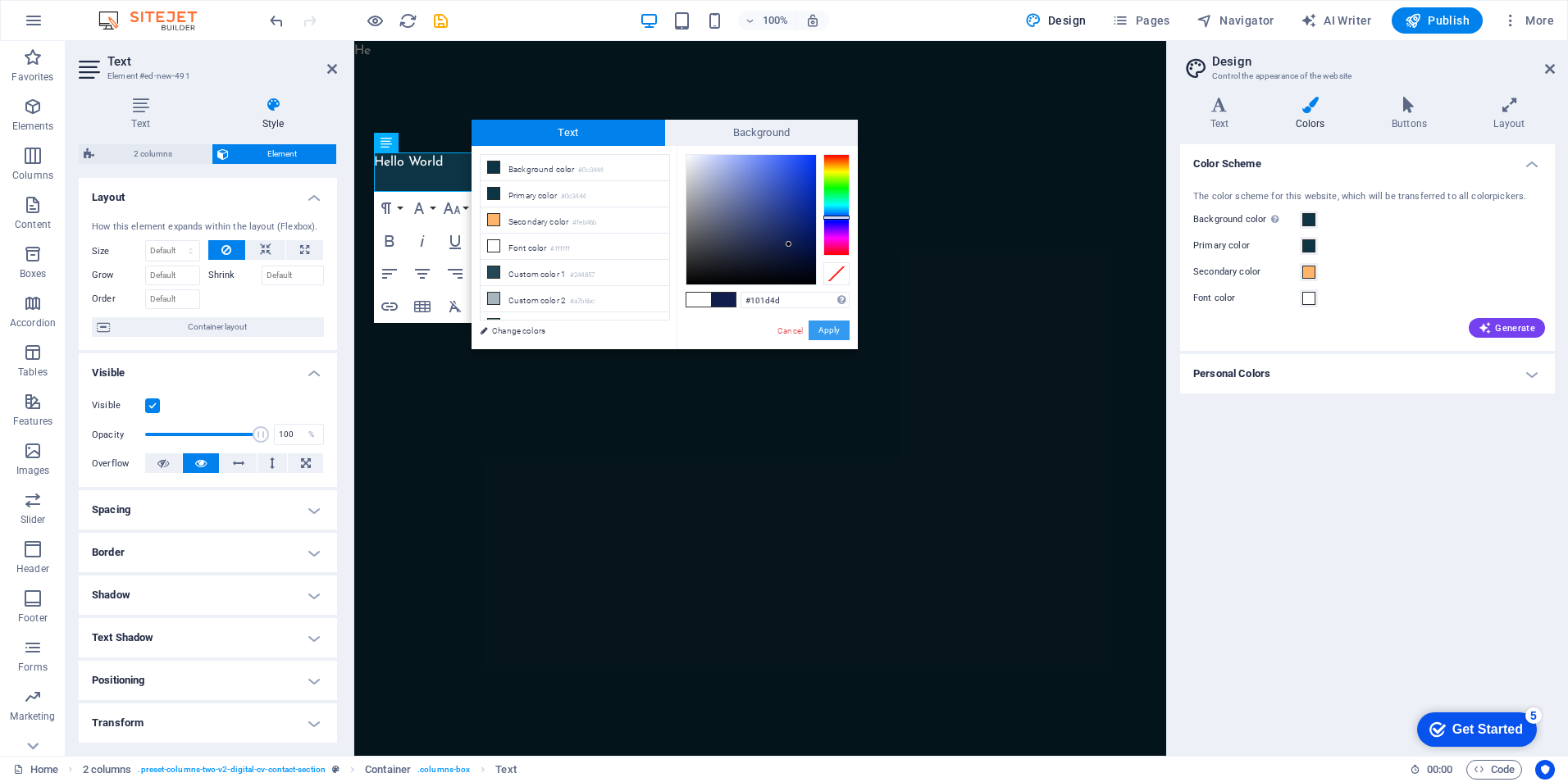
click at [828, 324] on button "Apply" at bounding box center [830, 331] width 41 height 20
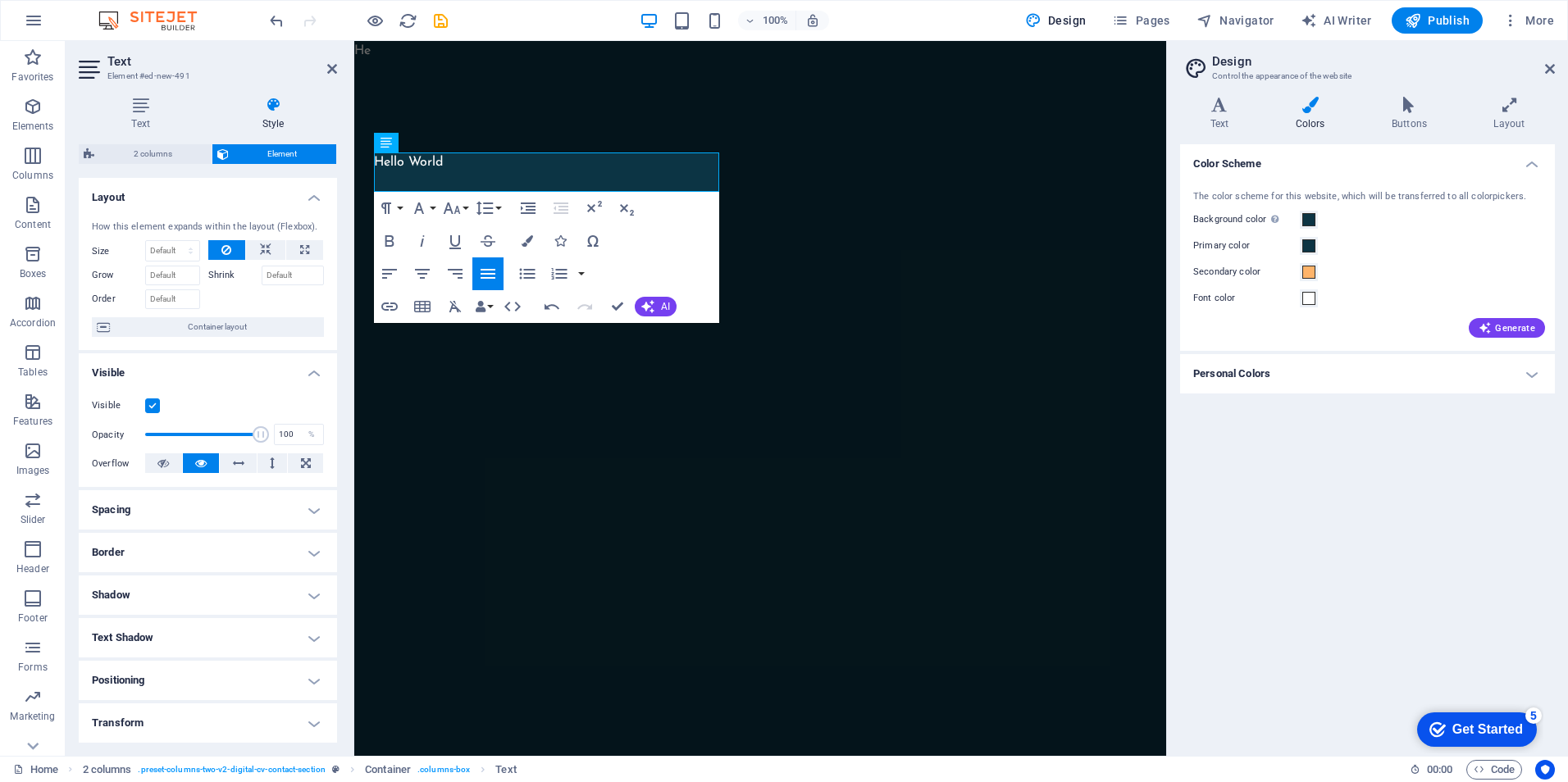
click at [897, 257] on html "Skip to main content He ​​ ​ Hello World" at bounding box center [760, 150] width 812 height 217
click at [1432, 21] on span "Publish" at bounding box center [1437, 21] width 65 height 16
